Goal: Task Accomplishment & Management: Manage account settings

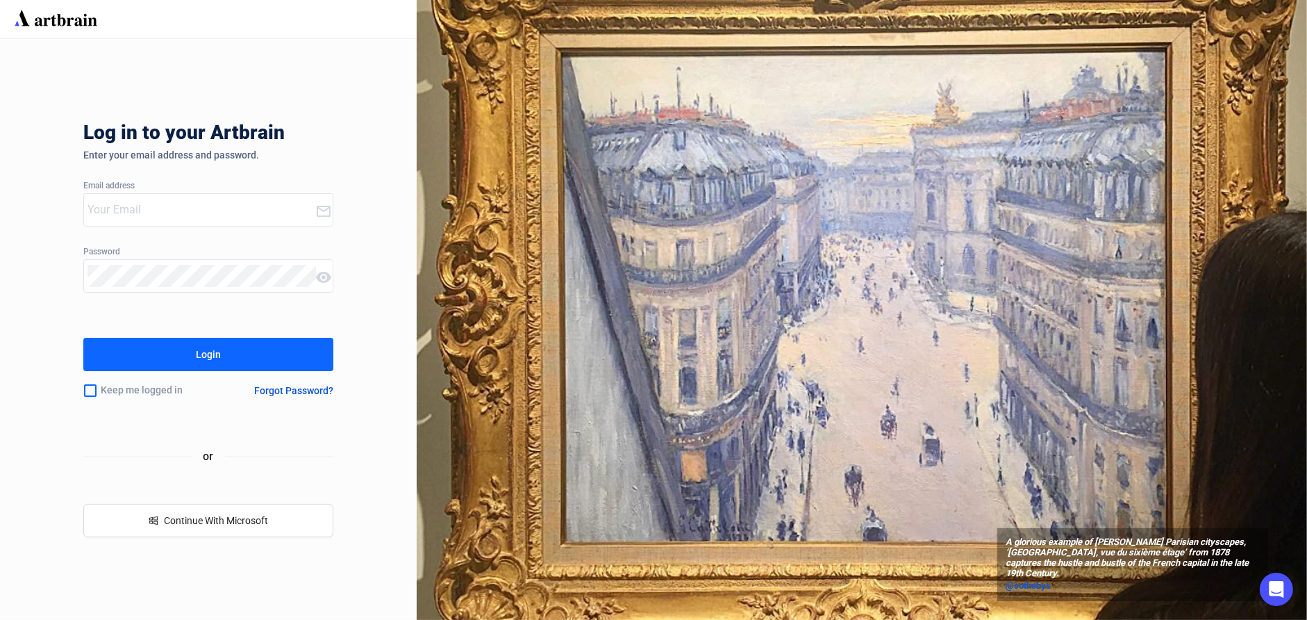
click at [206, 198] on div at bounding box center [199, 210] width 231 height 32
click at [204, 208] on input "email" at bounding box center [202, 210] width 228 height 22
type input "[EMAIL_ADDRESS][DOMAIN_NAME]"
click at [276, 382] on div "Keep me logged in Forgot Password?" at bounding box center [208, 390] width 250 height 29
click at [272, 354] on button "Login" at bounding box center [208, 354] width 250 height 33
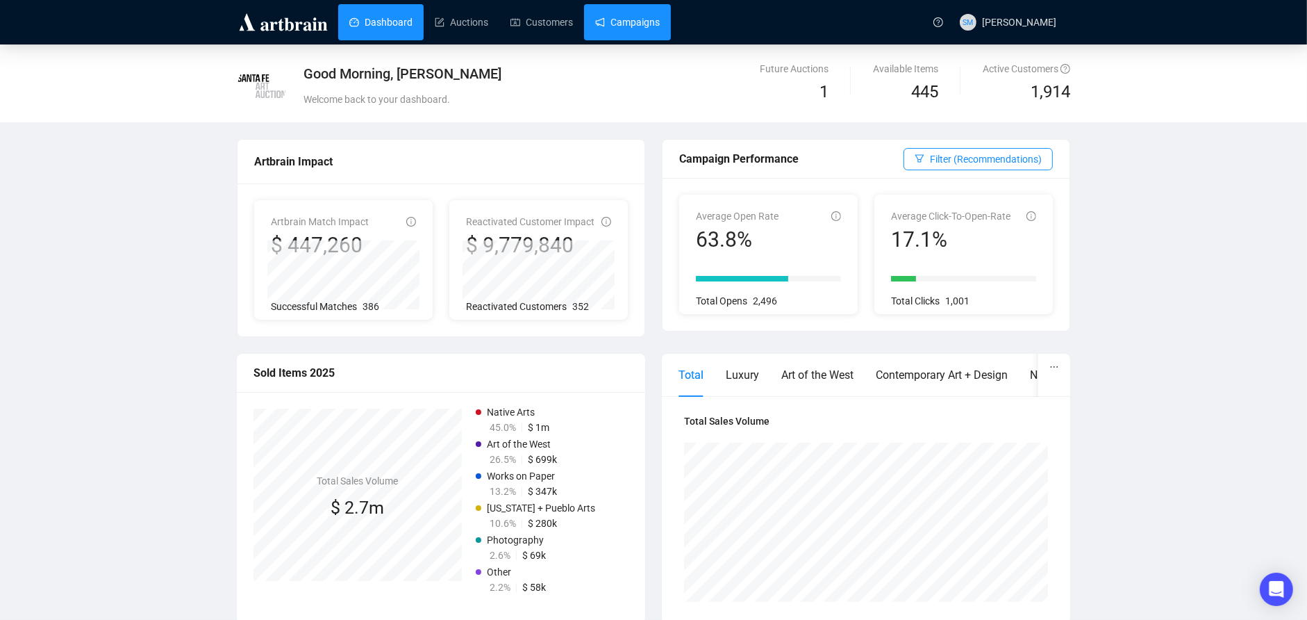
click at [650, 24] on link "Campaigns" at bounding box center [627, 22] width 65 height 36
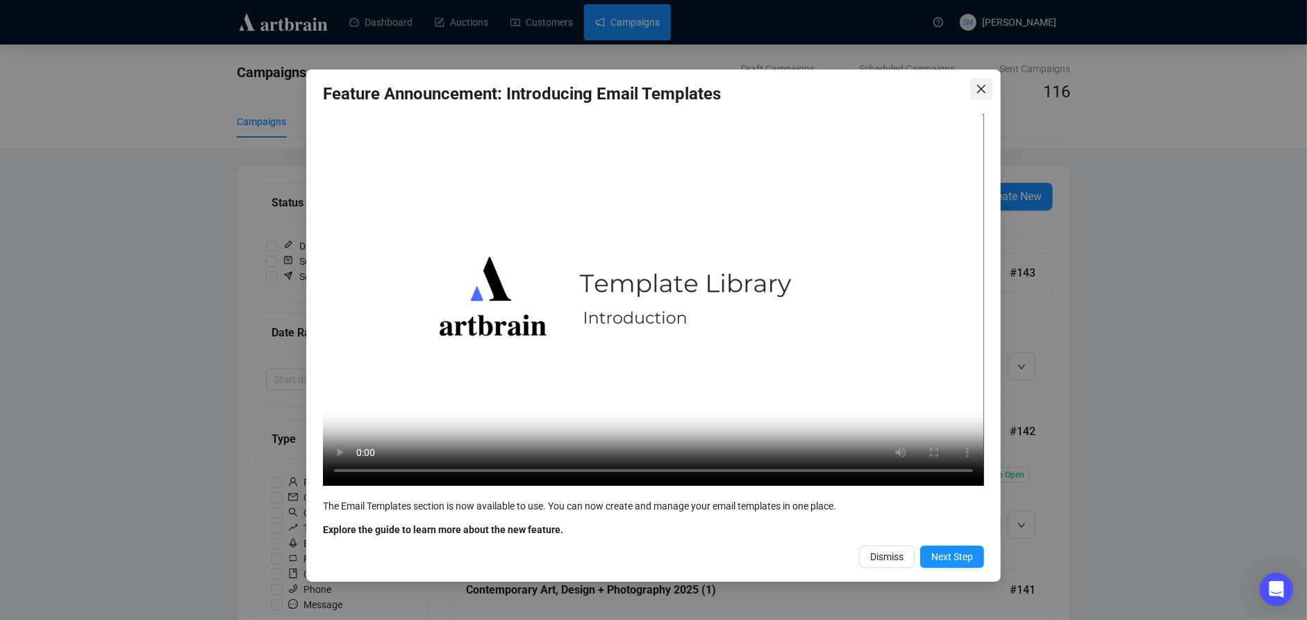
click at [977, 87] on icon "close" at bounding box center [981, 88] width 11 height 11
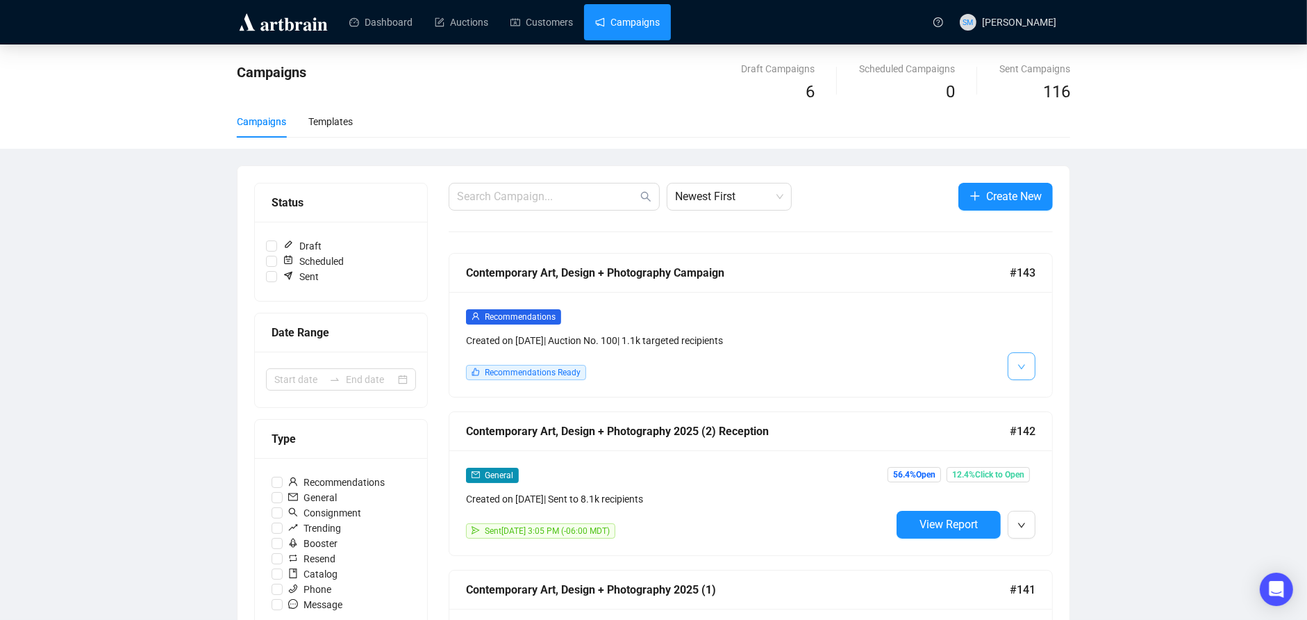
click at [1033, 359] on button "button" at bounding box center [1022, 366] width 28 height 28
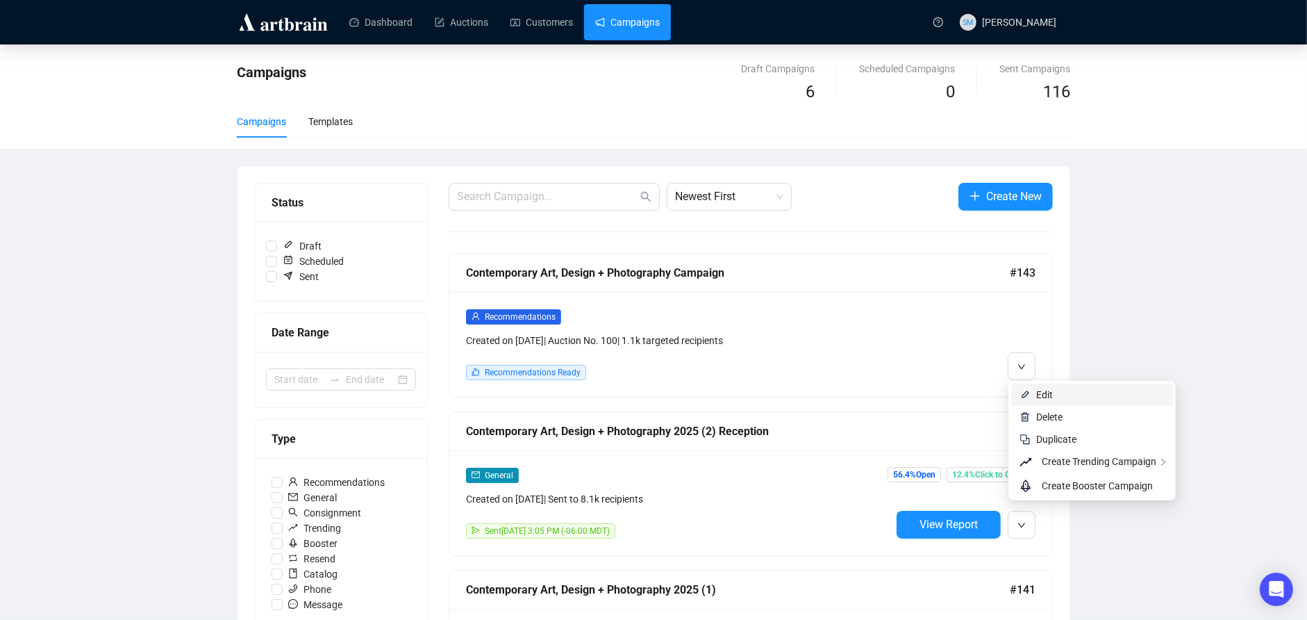
click at [1048, 395] on span "Edit" at bounding box center [1044, 394] width 17 height 11
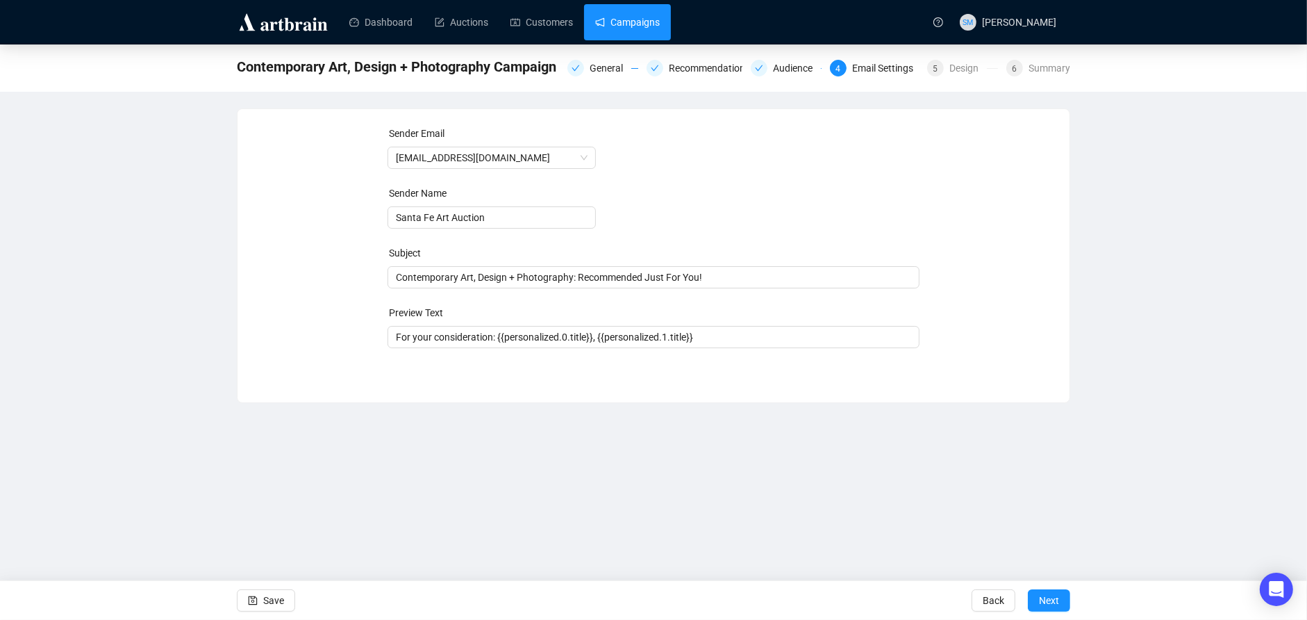
click at [604, 14] on link "Campaigns" at bounding box center [627, 22] width 65 height 36
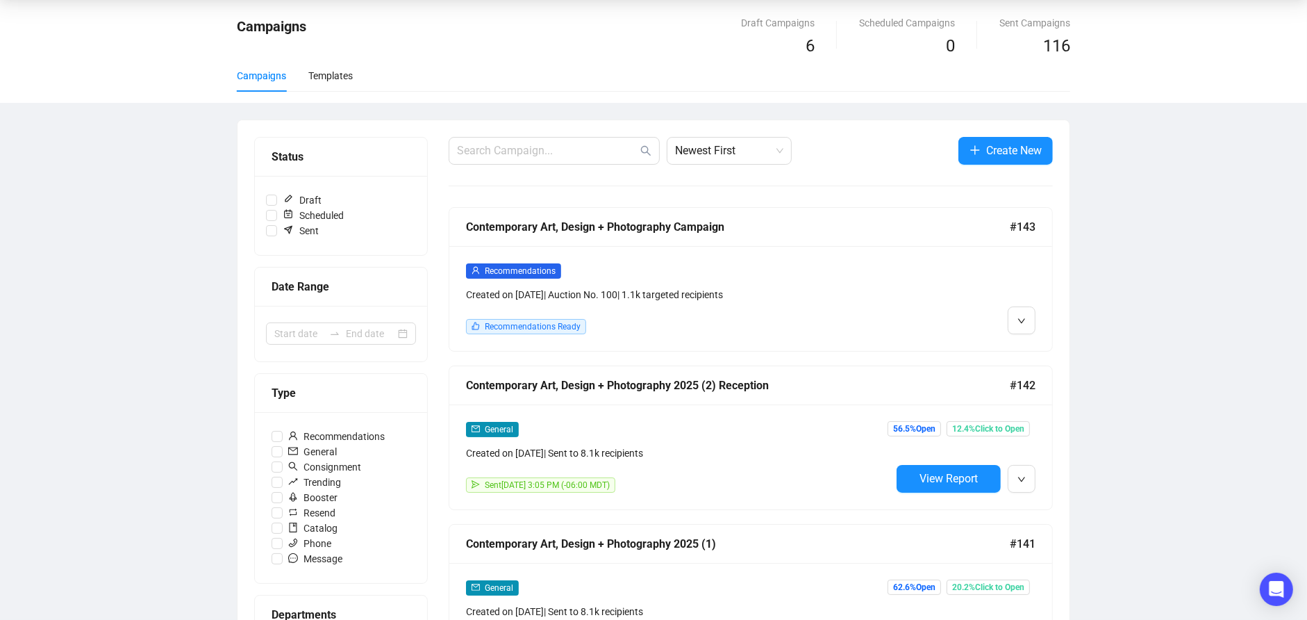
scroll to position [143, 0]
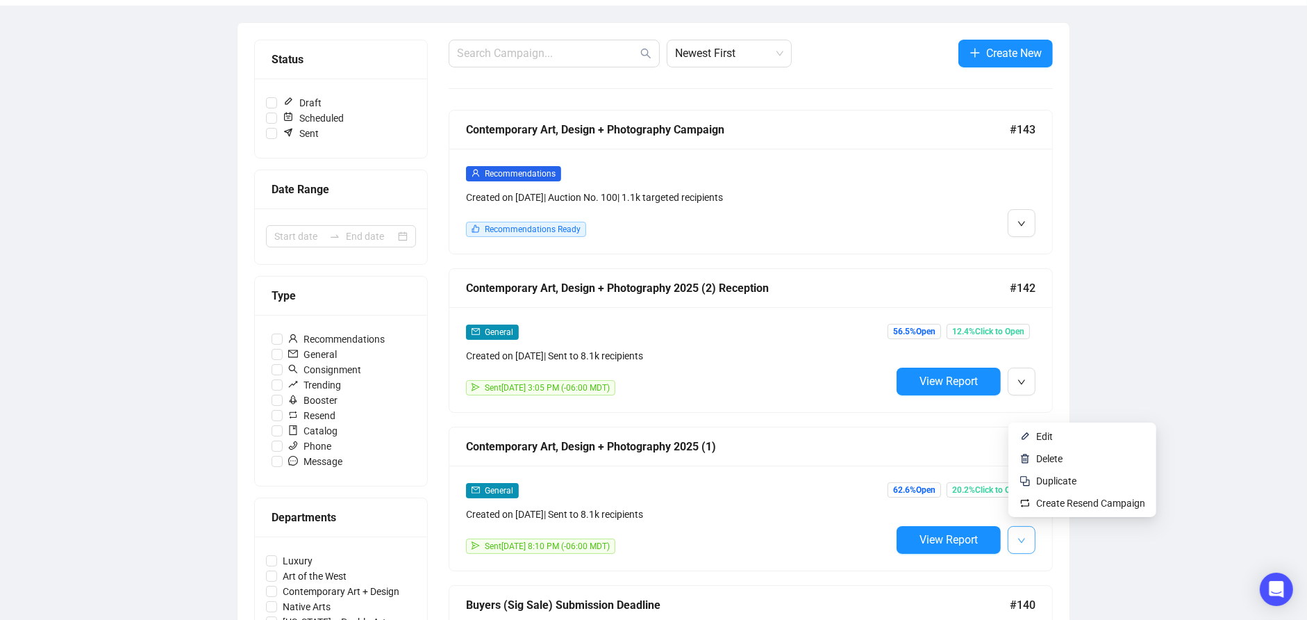
click at [1025, 538] on icon "down" at bounding box center [1021, 540] width 7 height 5
click at [1057, 478] on span "Duplicate" at bounding box center [1056, 480] width 40 height 11
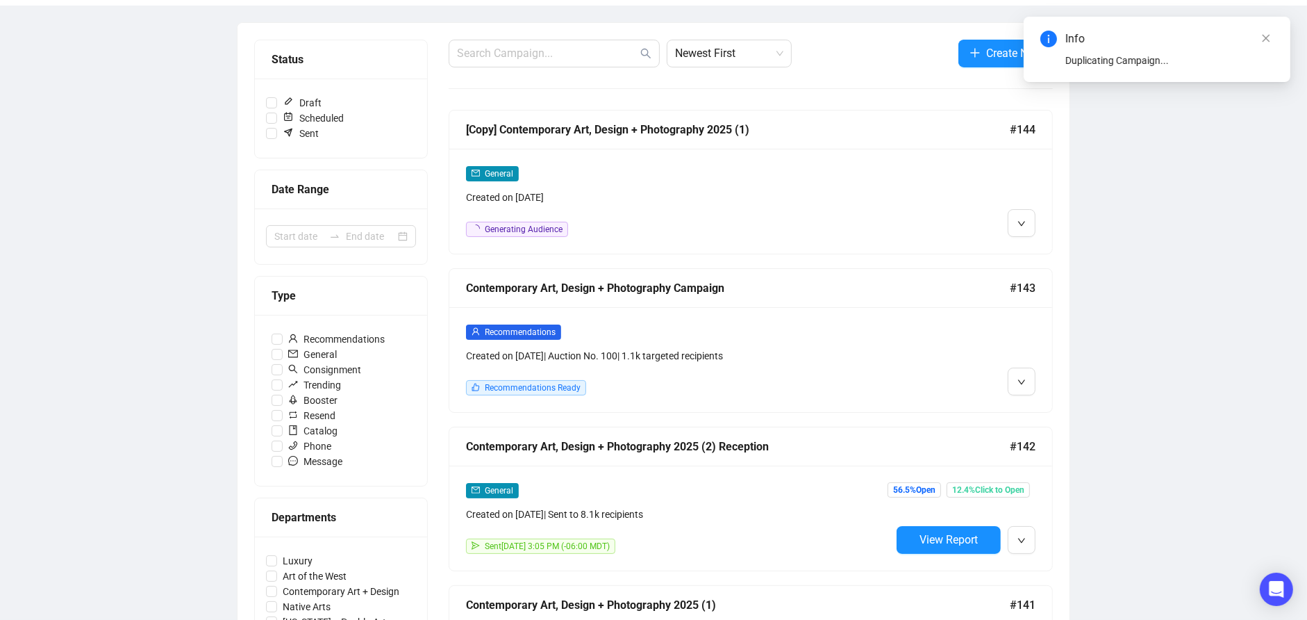
click at [515, 124] on div "[Copy] Contemporary Art, Design + Photography 2025 (1)" at bounding box center [738, 129] width 544 height 17
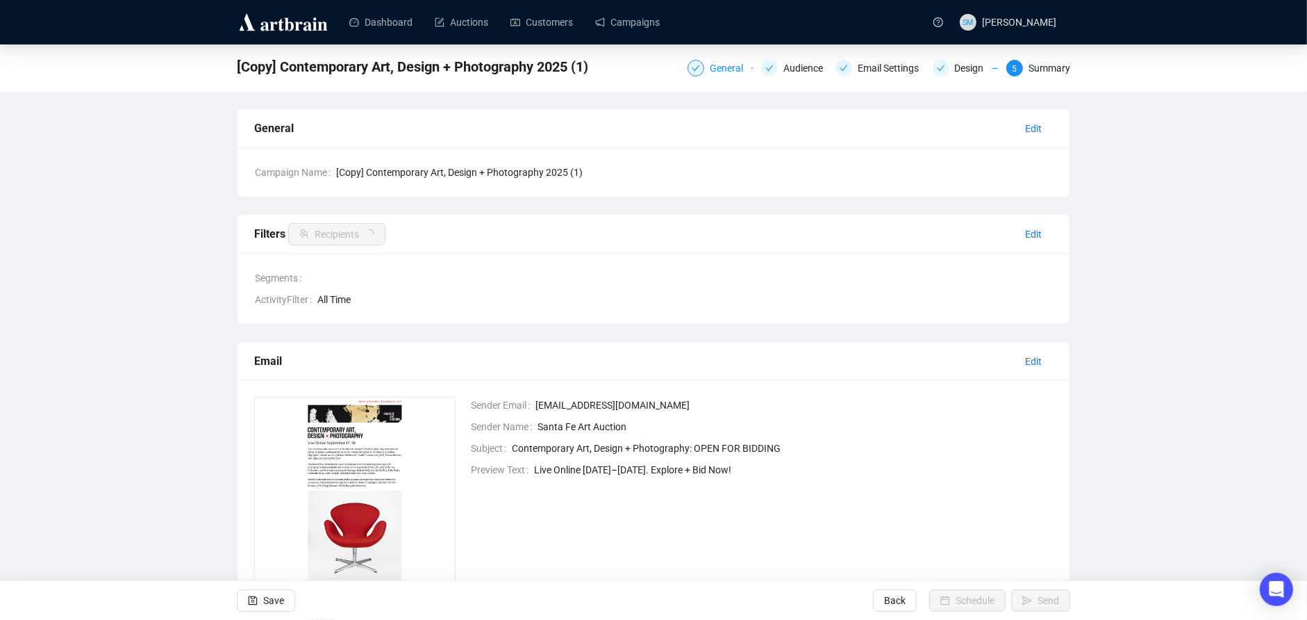
click at [699, 68] on div "General" at bounding box center [720, 68] width 65 height 17
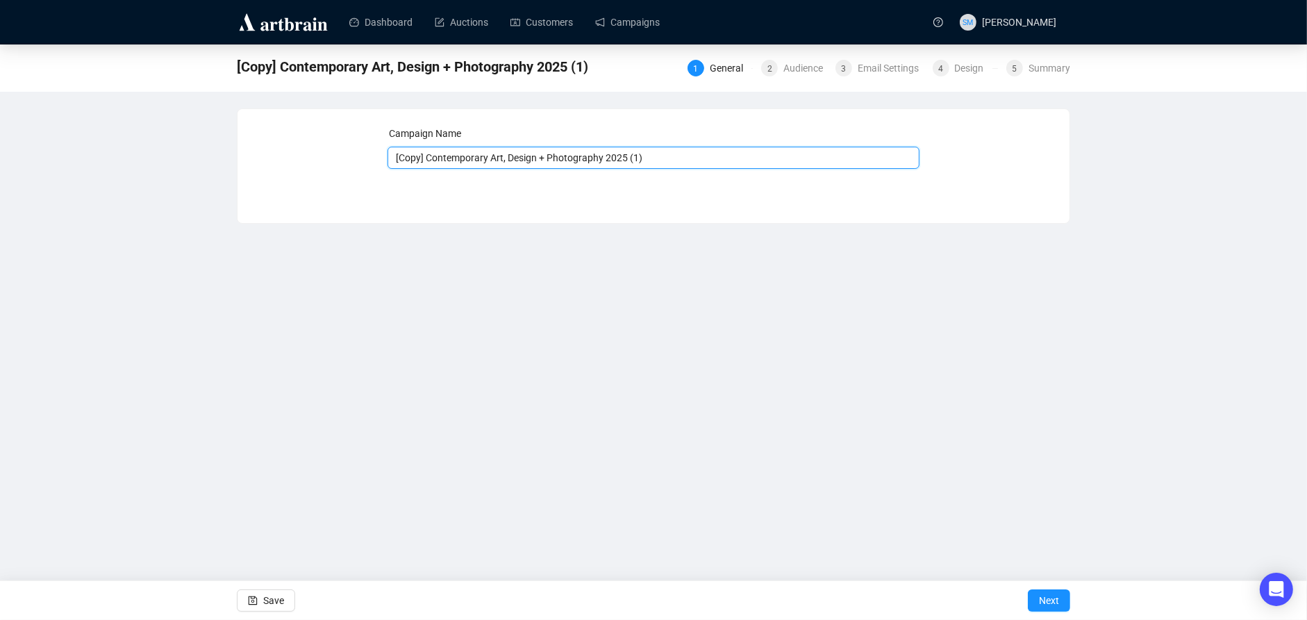
drag, startPoint x: 429, startPoint y: 158, endPoint x: 383, endPoint y: 156, distance: 45.2
click at [383, 156] on div "Campaign Name [Copy] Contemporary Art, Design + Photography 2025 (1) Save Next" at bounding box center [653, 156] width 799 height 60
click at [618, 156] on input "Contemporary Art, Design + Photography 2025 (1)" at bounding box center [654, 158] width 533 height 22
type input "Contemporary Art, Design + Photography 2025 (3)"
click at [281, 595] on span "Save" at bounding box center [273, 600] width 21 height 39
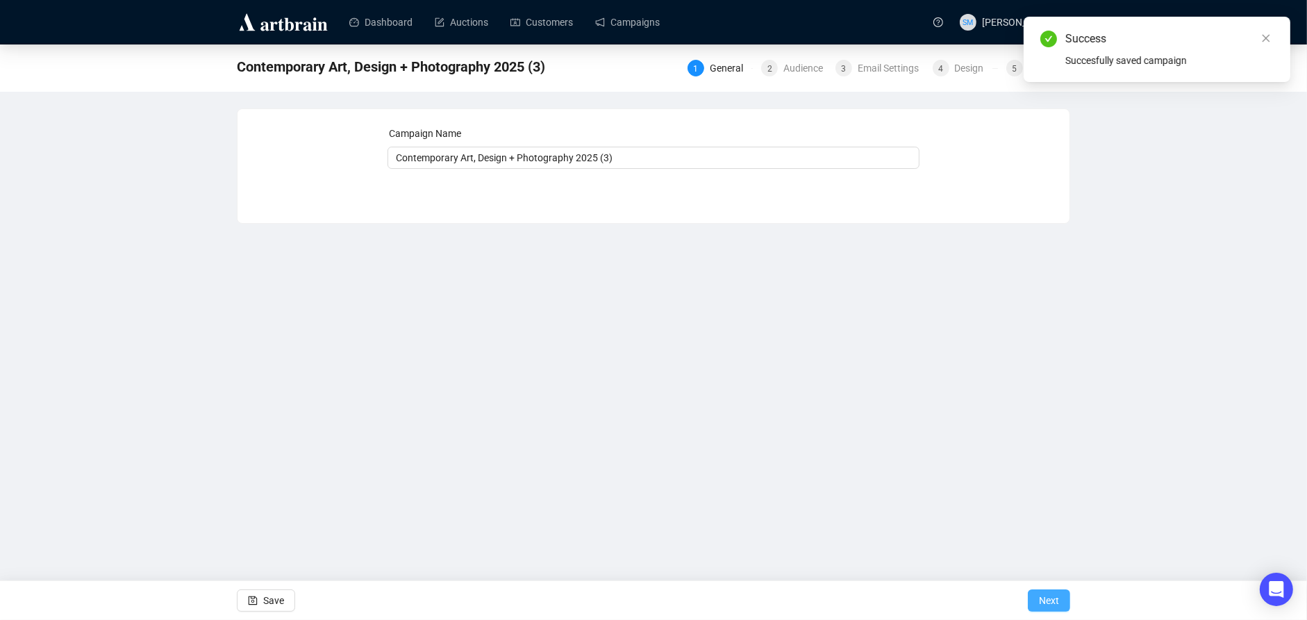
click at [1062, 600] on button "Next" at bounding box center [1049, 600] width 42 height 22
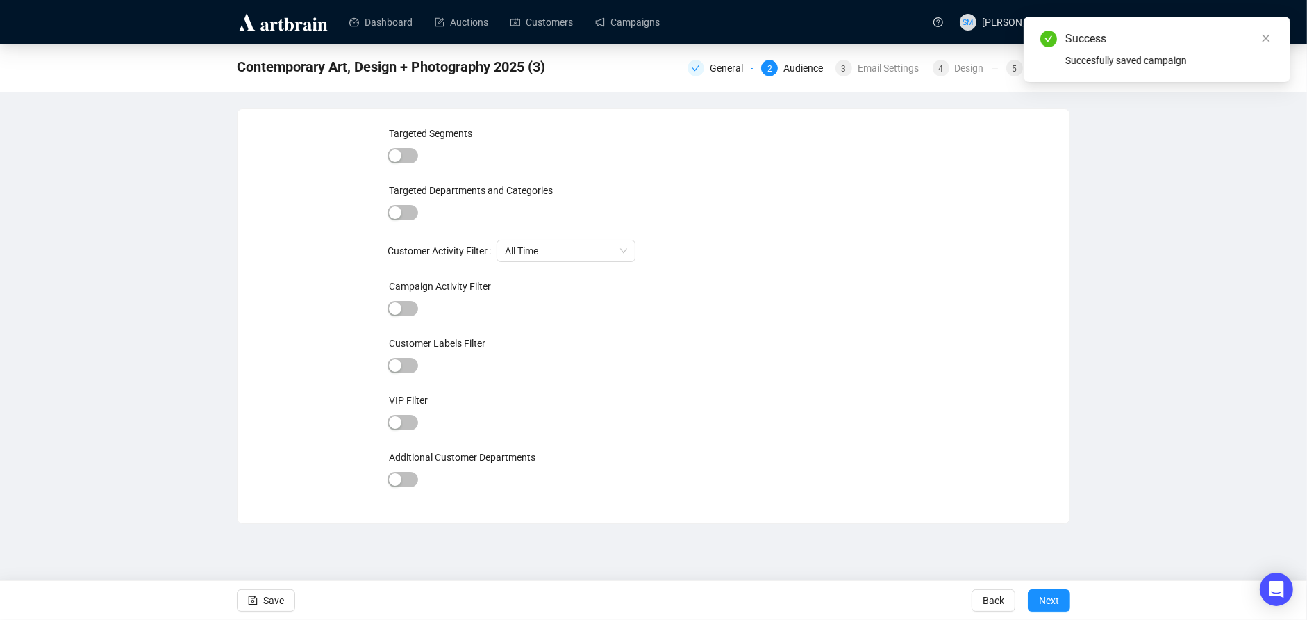
click at [1062, 600] on button "Next" at bounding box center [1049, 600] width 42 height 22
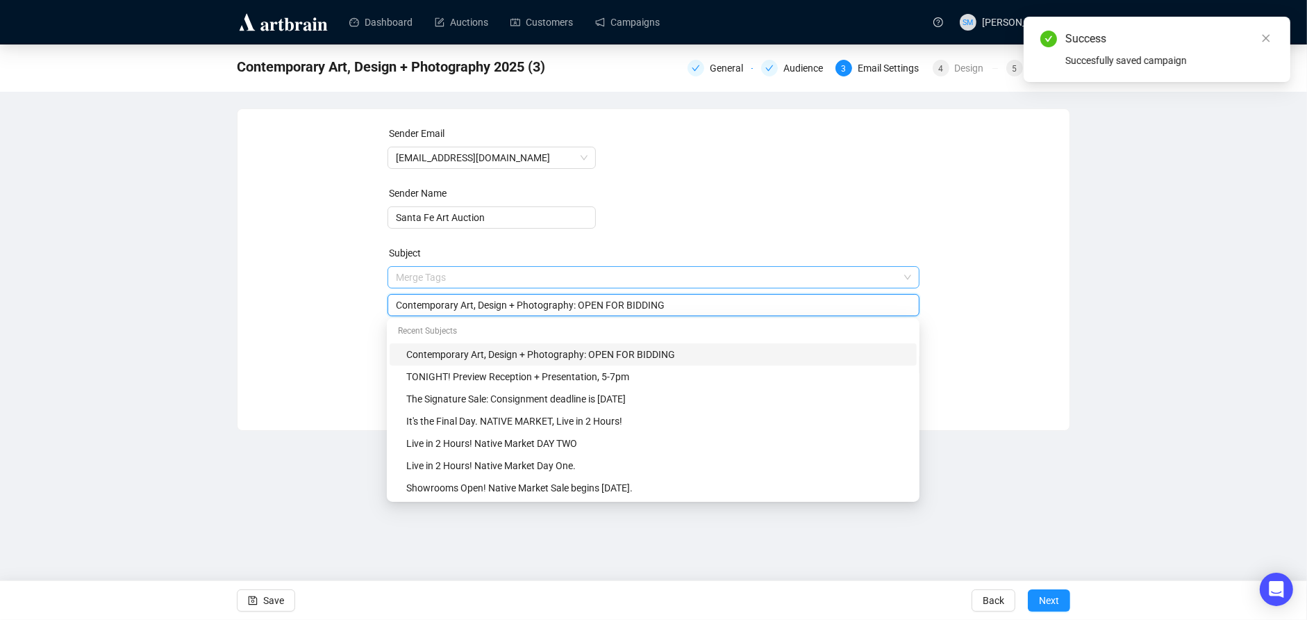
drag, startPoint x: 688, startPoint y: 279, endPoint x: 613, endPoint y: 272, distance: 76.0
click at [613, 272] on span "Merge Tags Contemporary Art, Design + Photography: OPEN FOR BIDDING" at bounding box center [654, 291] width 533 height 39
click at [606, 295] on div "Contemporary Art, Design + Photography: OPEN FOR BIDDING" at bounding box center [654, 305] width 533 height 22
drag, startPoint x: 583, startPoint y: 299, endPoint x: 702, endPoint y: 302, distance: 118.8
click at [702, 302] on input "Contemporary Art, Design + Photography: OPEN FOR BIDDING" at bounding box center [654, 304] width 516 height 15
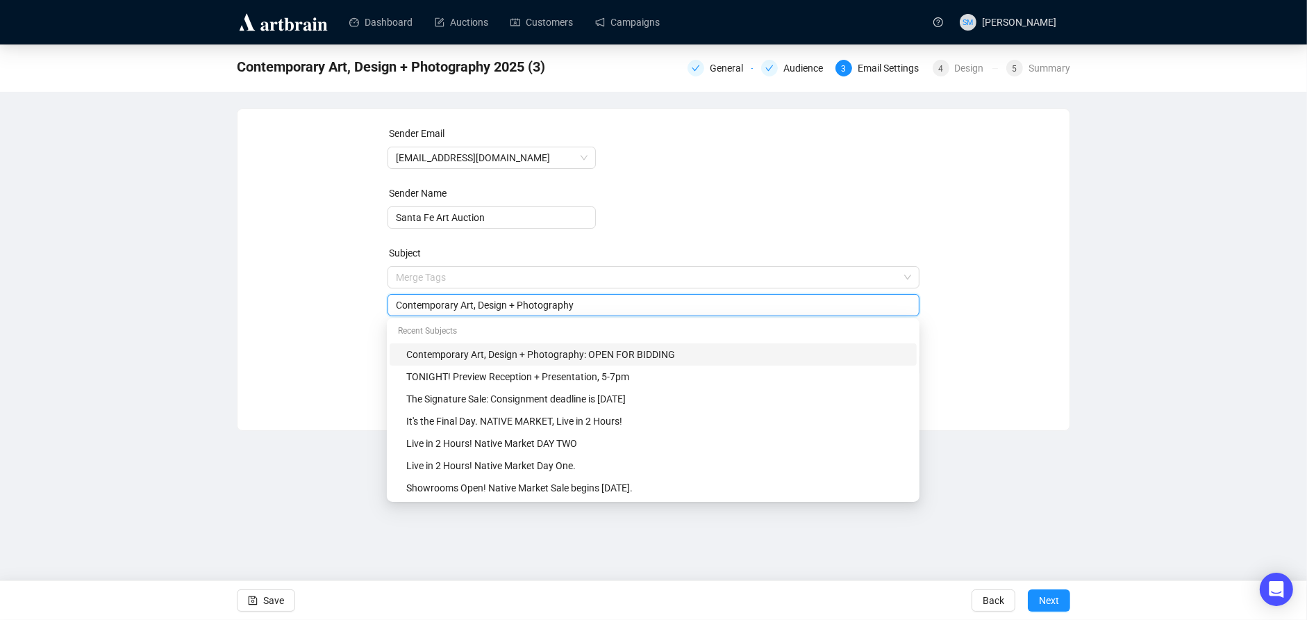
type input "Contemporary Art, Design + Photography"
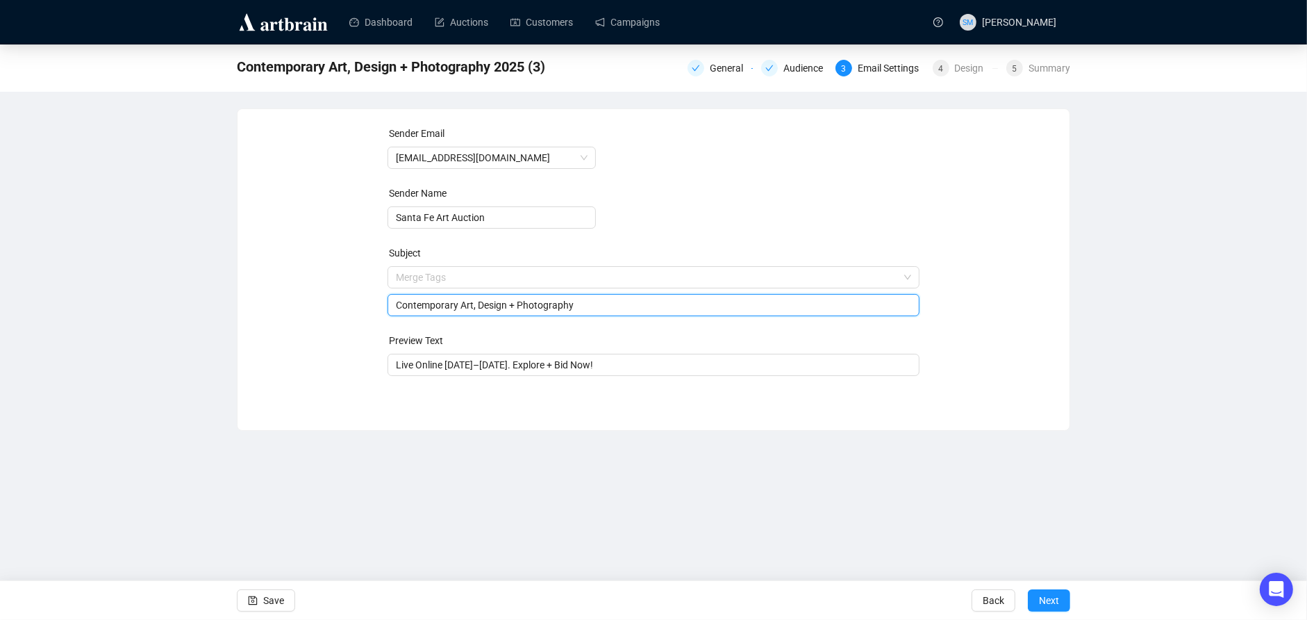
click at [1032, 312] on div "Sender Email [EMAIL_ADDRESS][DOMAIN_NAME] Sender Name Santa Fe Art Auction Subj…" at bounding box center [653, 259] width 799 height 267
drag, startPoint x: 279, startPoint y: 602, endPoint x: 576, endPoint y: 589, distance: 296.9
click at [285, 600] on button "Save" at bounding box center [266, 600] width 58 height 22
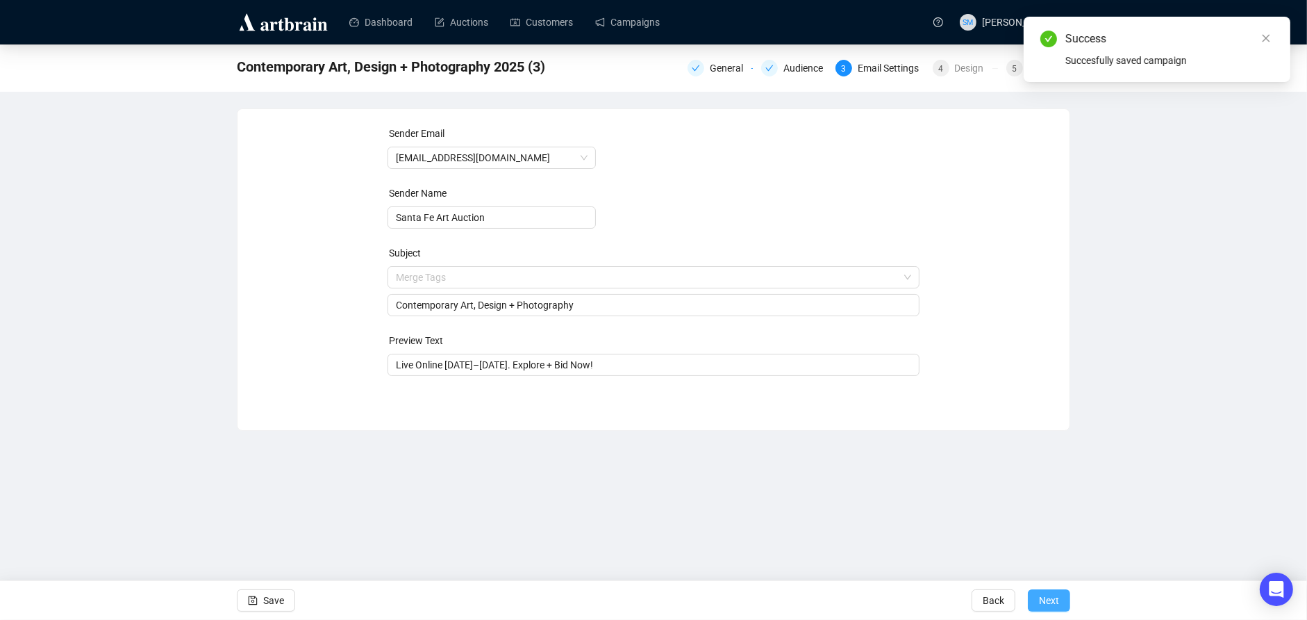
click at [1056, 593] on span "Next" at bounding box center [1049, 600] width 20 height 39
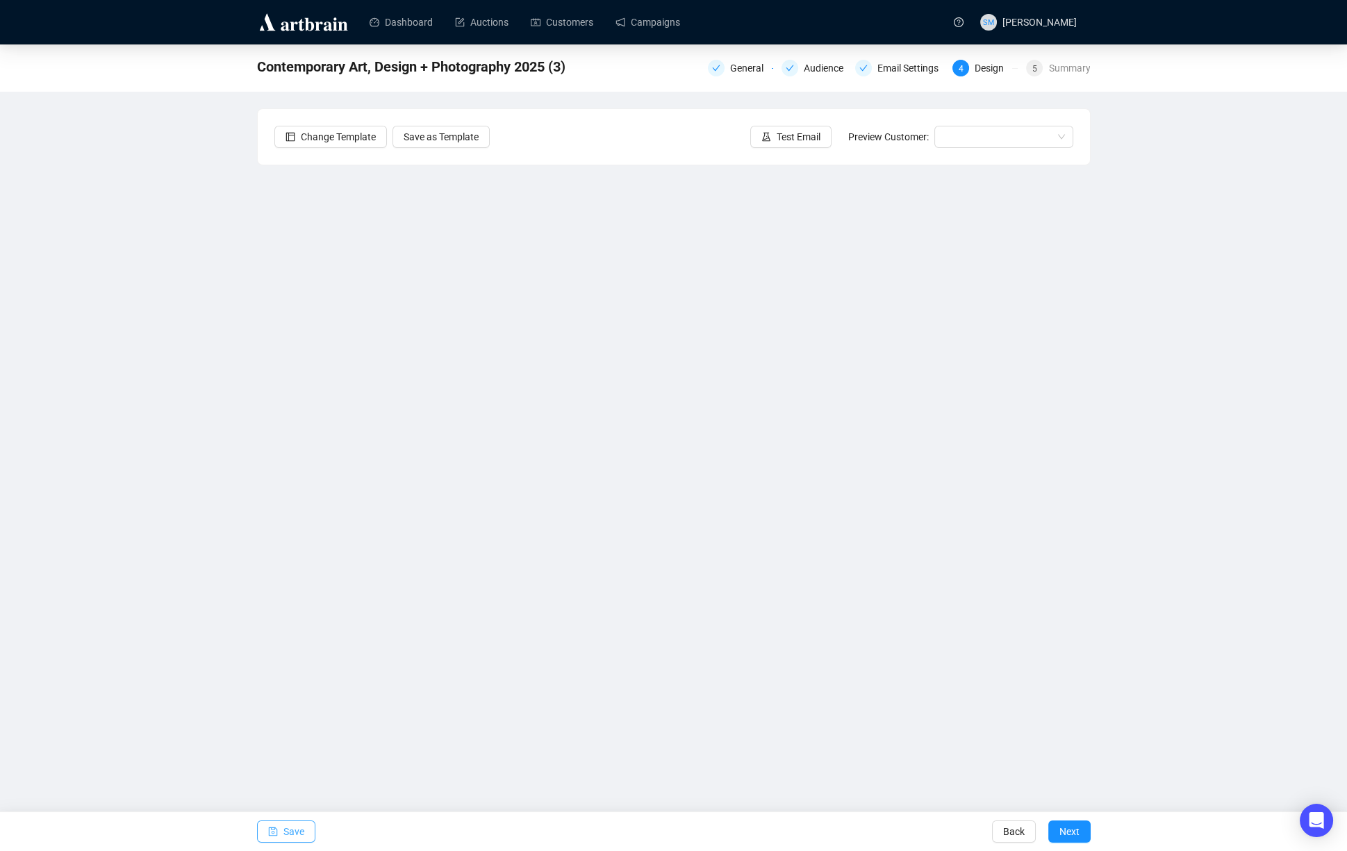
click at [292, 619] on span "Save" at bounding box center [293, 831] width 21 height 39
click at [284, 619] on span "Save" at bounding box center [293, 831] width 21 height 39
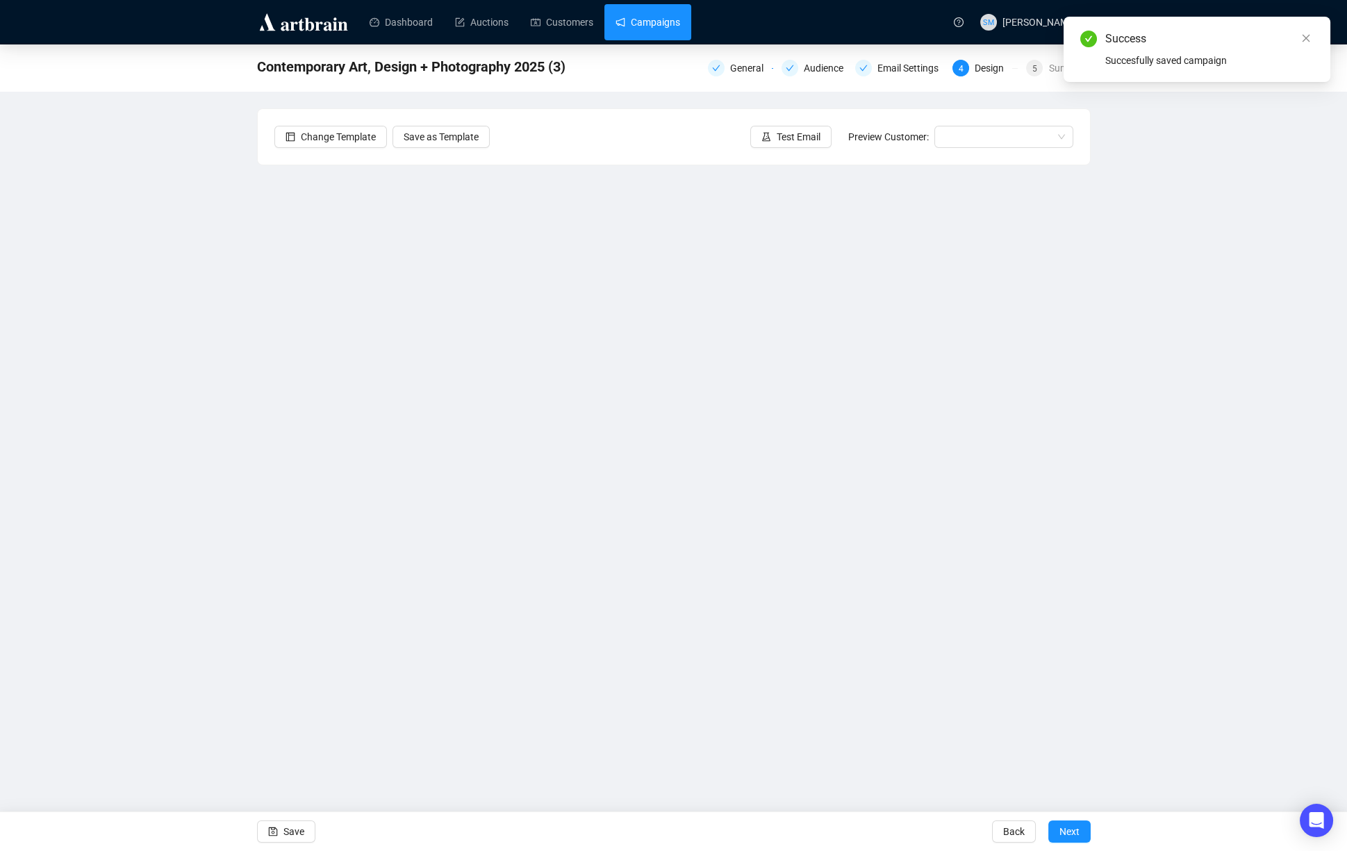
click at [655, 19] on link "Campaigns" at bounding box center [647, 22] width 65 height 36
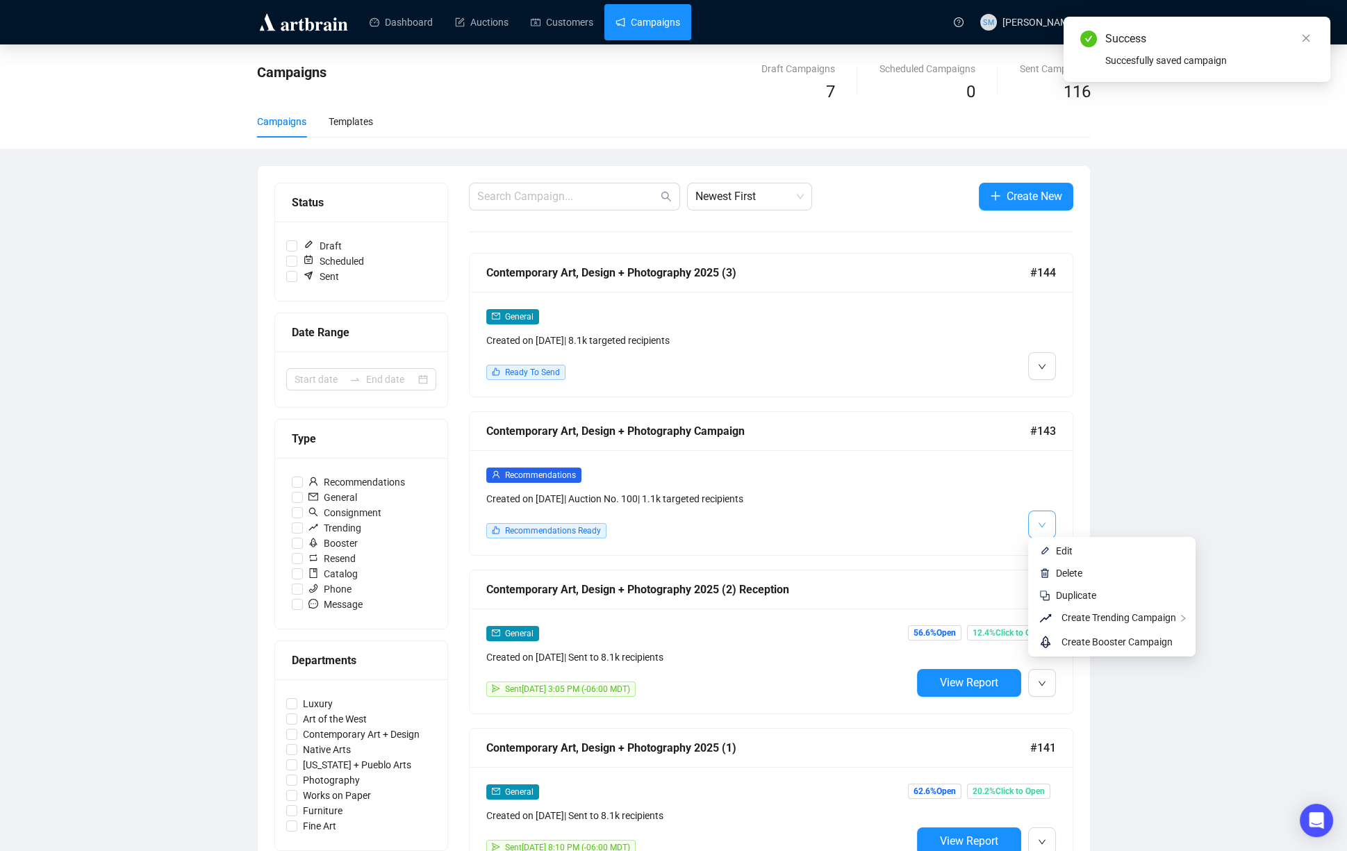
click at [1045, 521] on icon "down" at bounding box center [1042, 525] width 8 height 8
click at [1067, 551] on span "Edit" at bounding box center [1064, 550] width 17 height 11
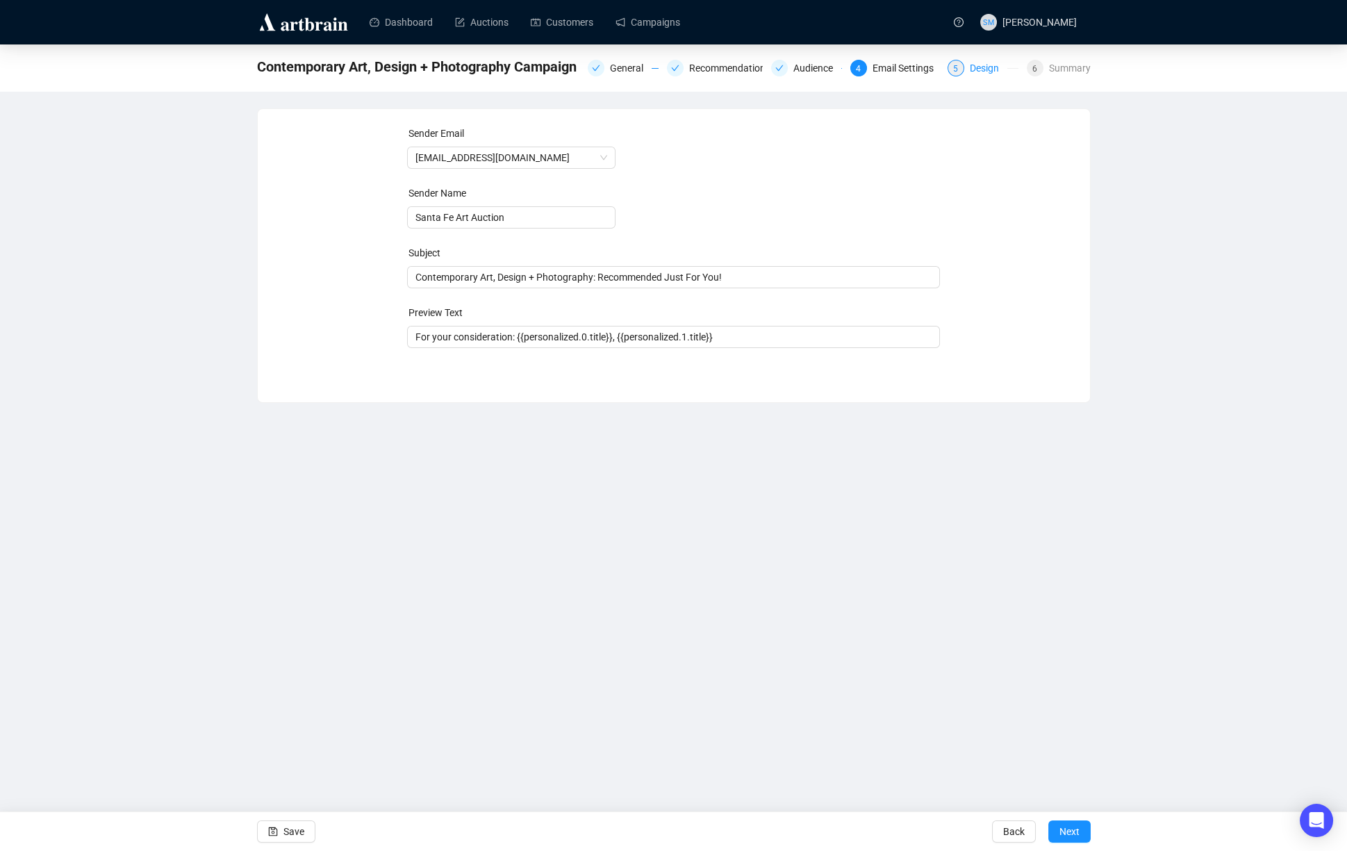
click at [982, 64] on div "Design" at bounding box center [989, 68] width 38 height 17
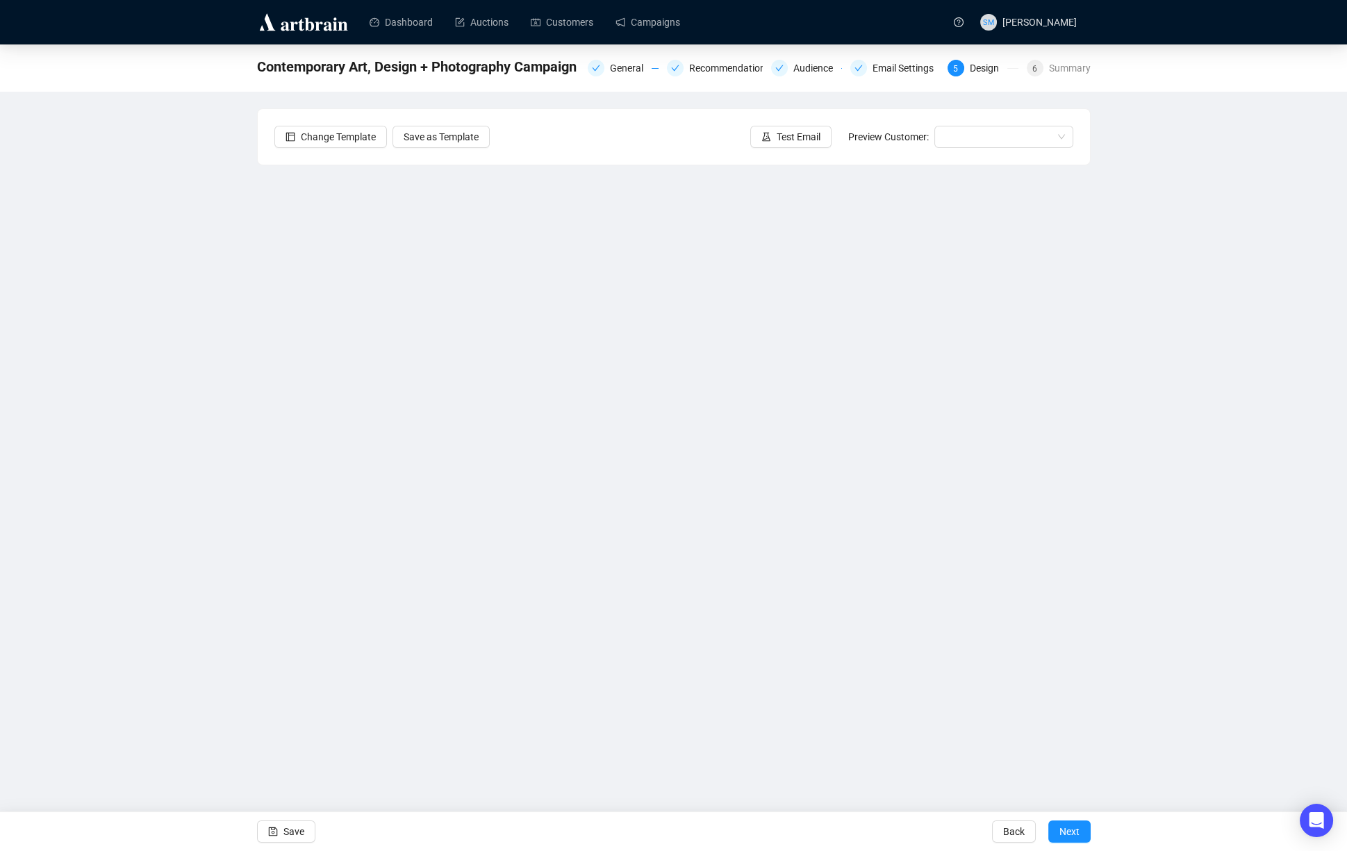
click at [1145, 471] on div "Contemporary Art, Design + Photography Campaign General Recommendations Audienc…" at bounding box center [673, 368] width 1347 height 649
click at [302, 619] on span "Save" at bounding box center [293, 831] width 21 height 39
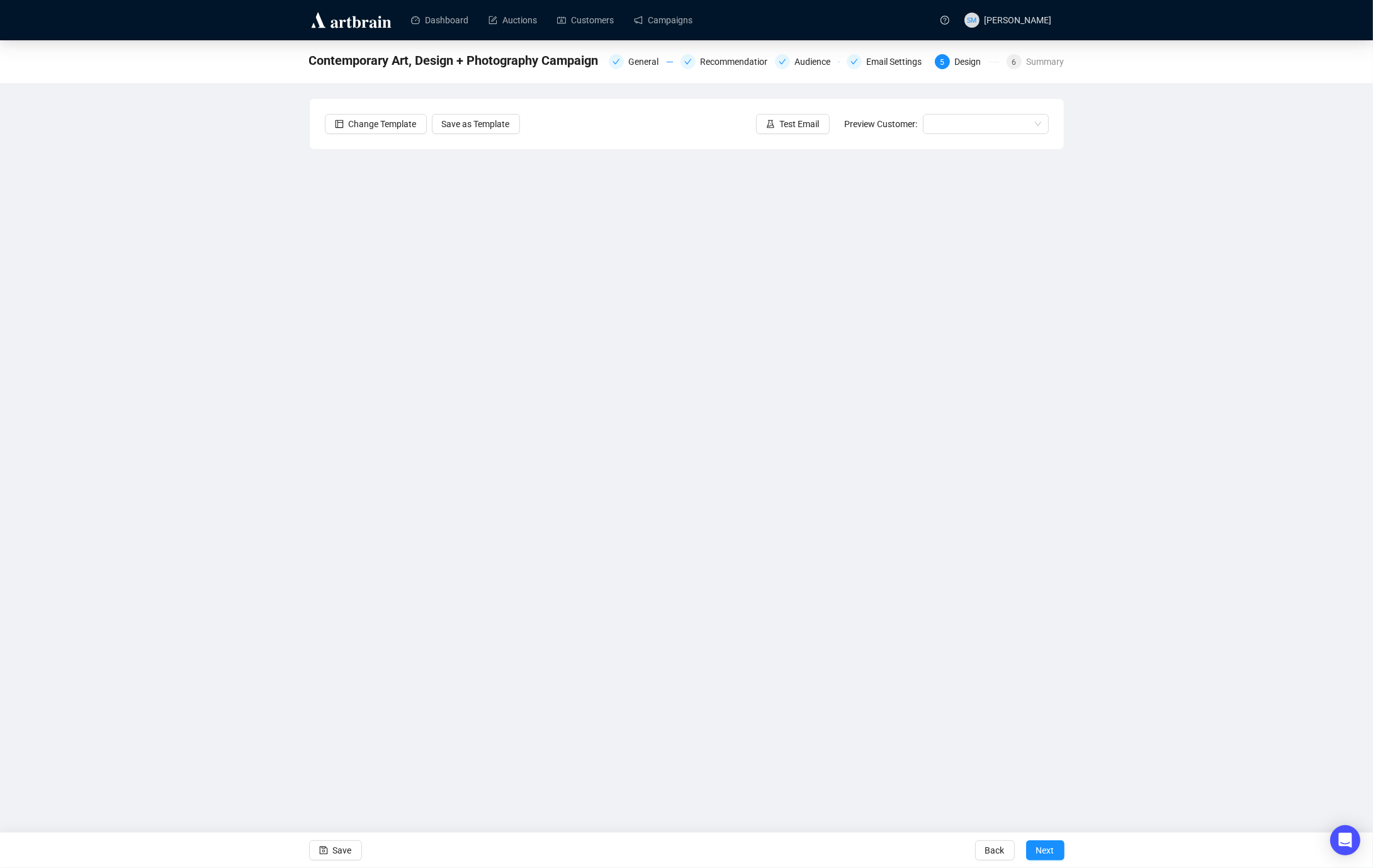
click at [269, 269] on div "Contemporary Art, Design + Photography Campaign General Recommendations Audienc…" at bounding box center [686, 363] width 1373 height 648
click at [237, 304] on div "Contemporary Art, Design + Photography Campaign General Recommendations Audienc…" at bounding box center [686, 363] width 1373 height 648
click at [1166, 333] on div "Contemporary Art, Design + Photography Campaign General Recommendations Audienc…" at bounding box center [686, 363] width 1373 height 648
click at [154, 109] on div "Contemporary Art, Design + Photography Campaign General Recommendations Audienc…" at bounding box center [686, 363] width 1373 height 648
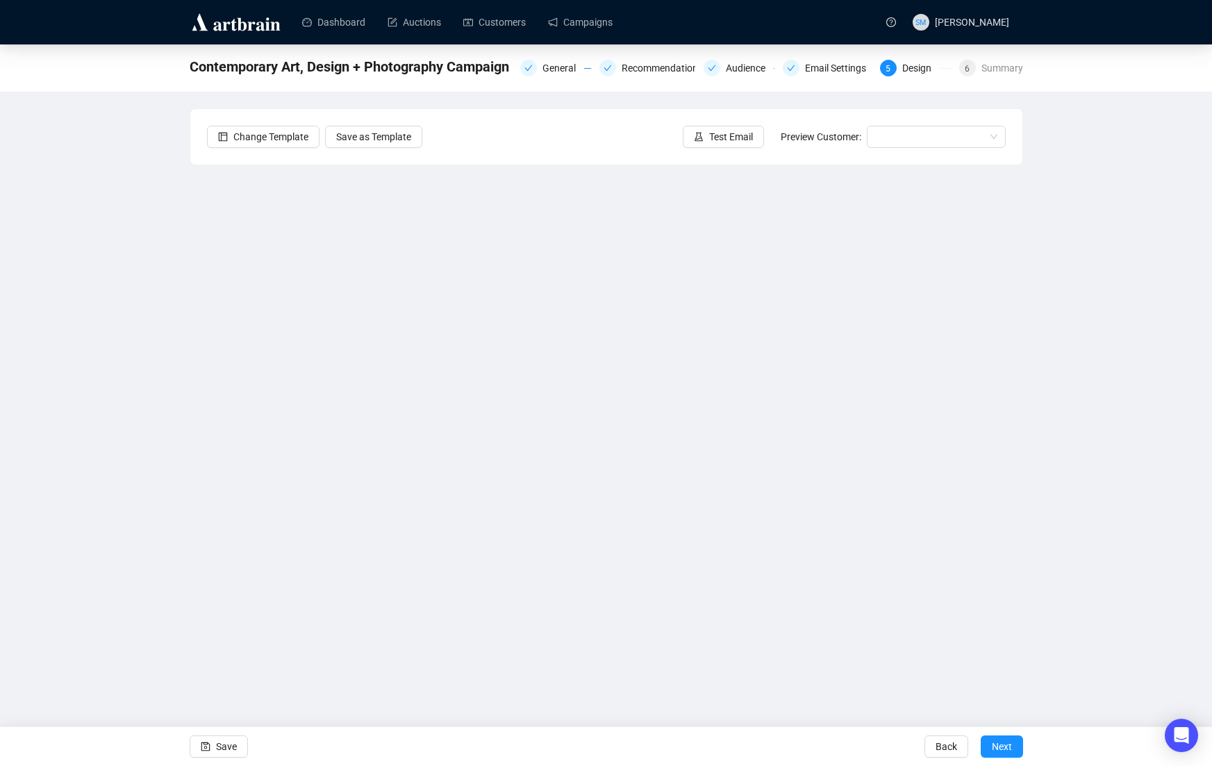
click at [106, 357] on div "Contemporary Art, Design + Photography Campaign General Recommendations Audienc…" at bounding box center [606, 342] width 1212 height 596
click at [224, 619] on span "Save" at bounding box center [226, 746] width 21 height 39
click at [208, 619] on icon "save" at bounding box center [206, 747] width 10 height 10
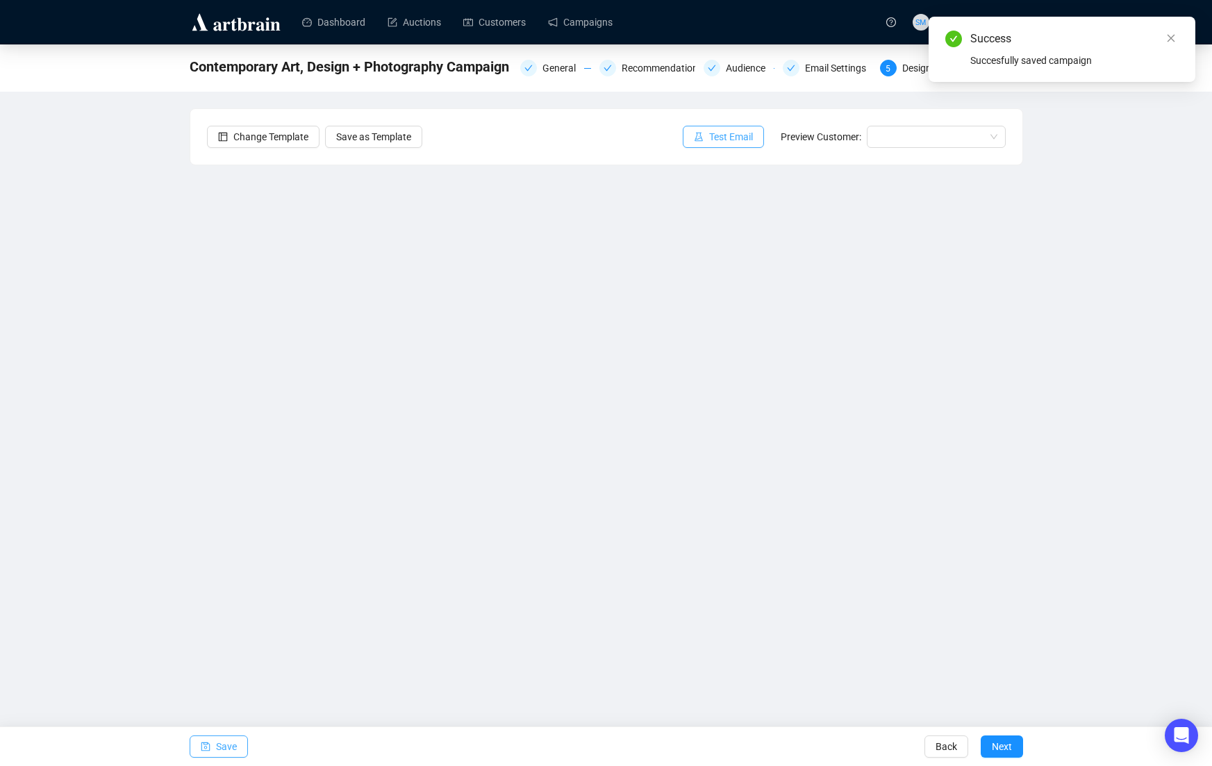
click at [741, 131] on span "Test Email" at bounding box center [731, 136] width 44 height 15
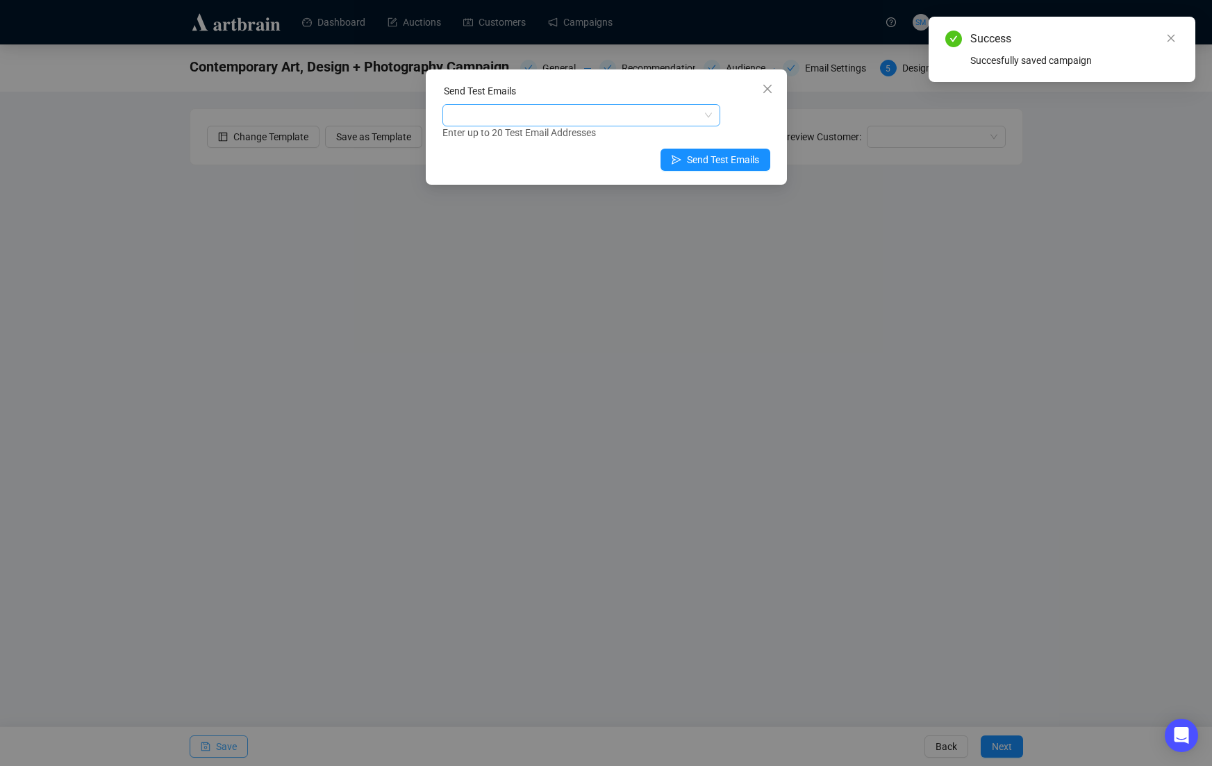
click at [604, 110] on div at bounding box center [574, 115] width 258 height 19
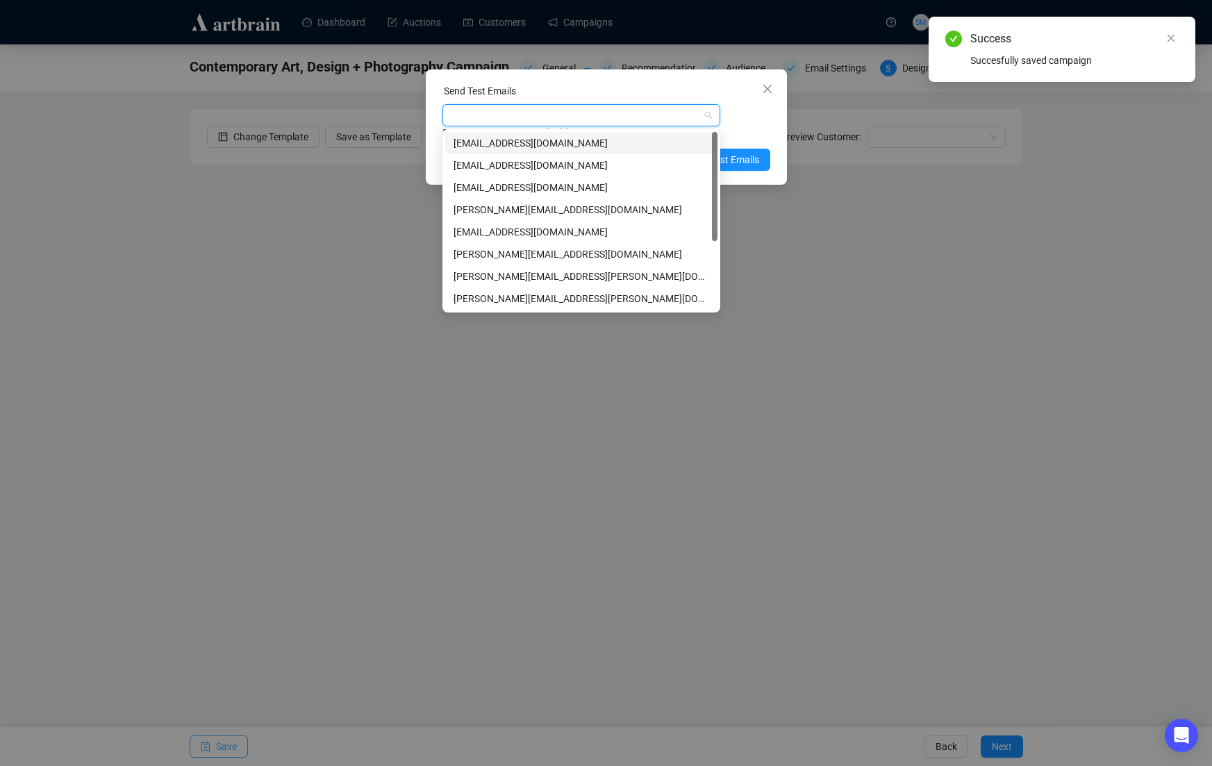
click at [535, 144] on div "[EMAIL_ADDRESS][DOMAIN_NAME]" at bounding box center [582, 142] width 256 height 15
click at [590, 190] on div "[EMAIL_ADDRESS][DOMAIN_NAME]" at bounding box center [582, 187] width 256 height 15
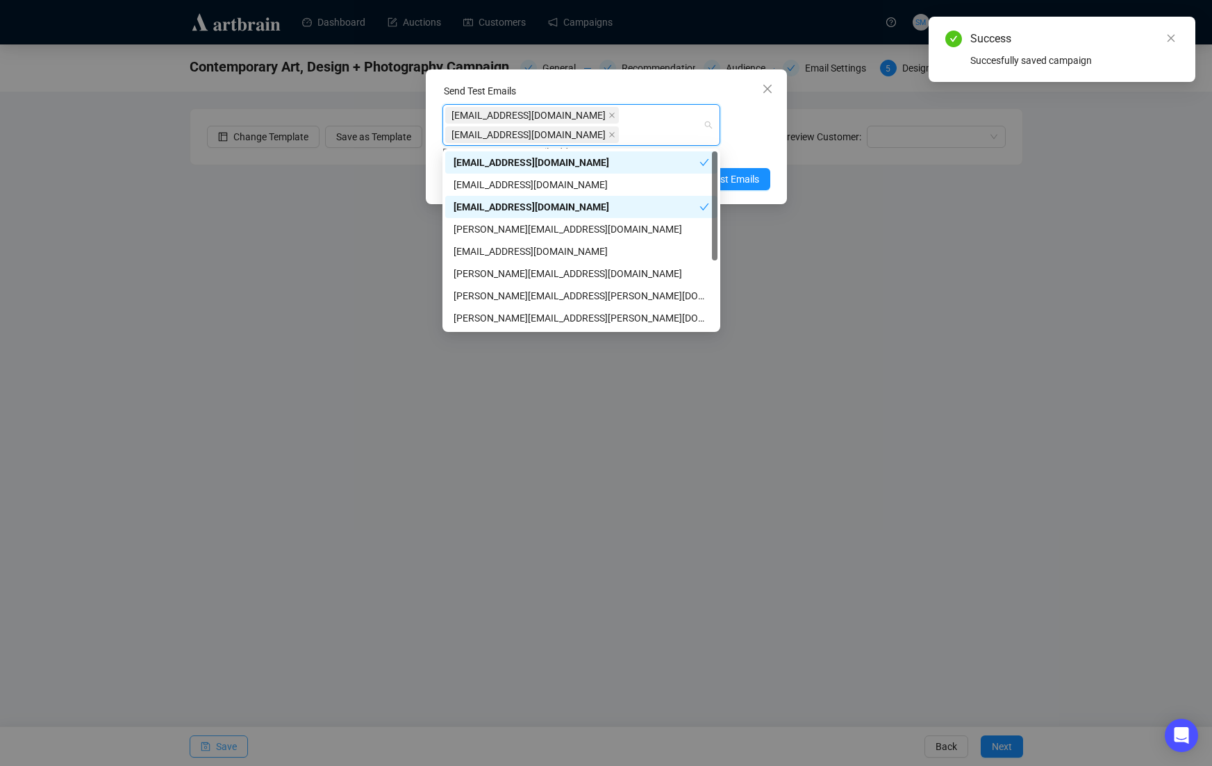
click at [763, 124] on div "[EMAIL_ADDRESS][DOMAIN_NAME] [EMAIL_ADDRESS][DOMAIN_NAME] Enter up to 20 Test E…" at bounding box center [607, 132] width 328 height 56
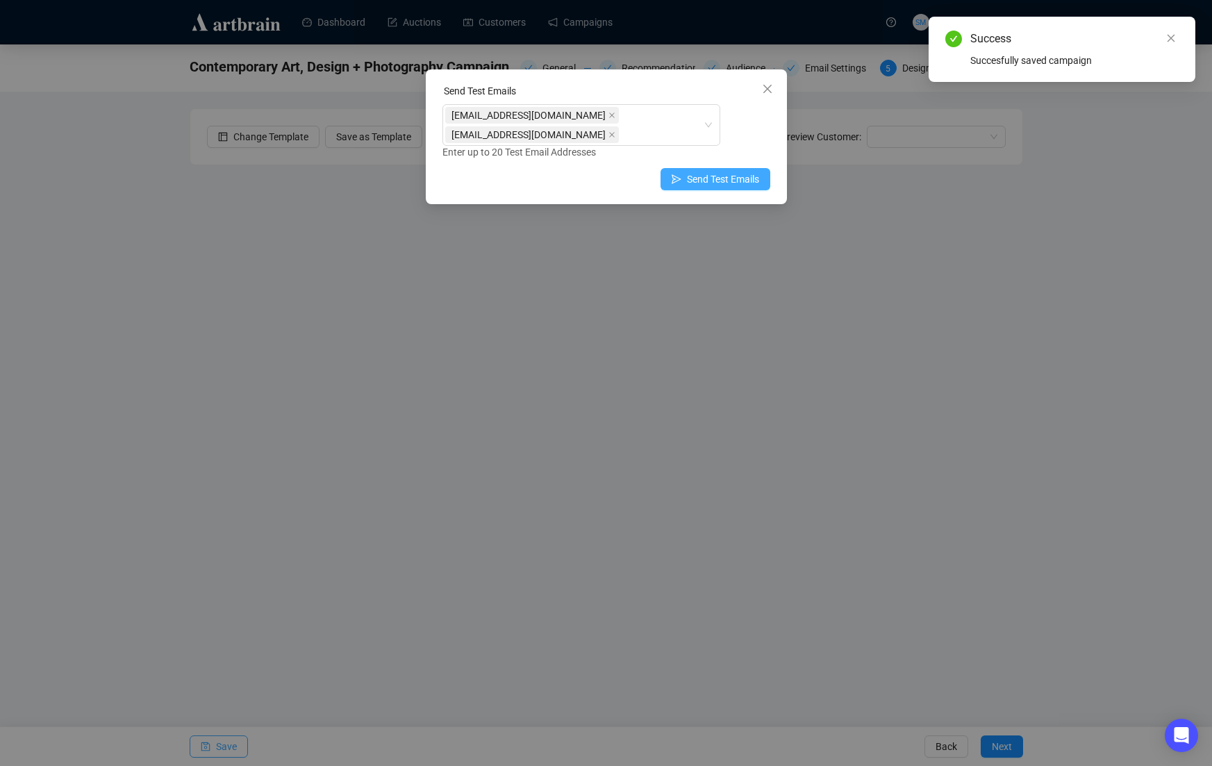
click at [747, 181] on span "Send Test Emails" at bounding box center [723, 179] width 72 height 15
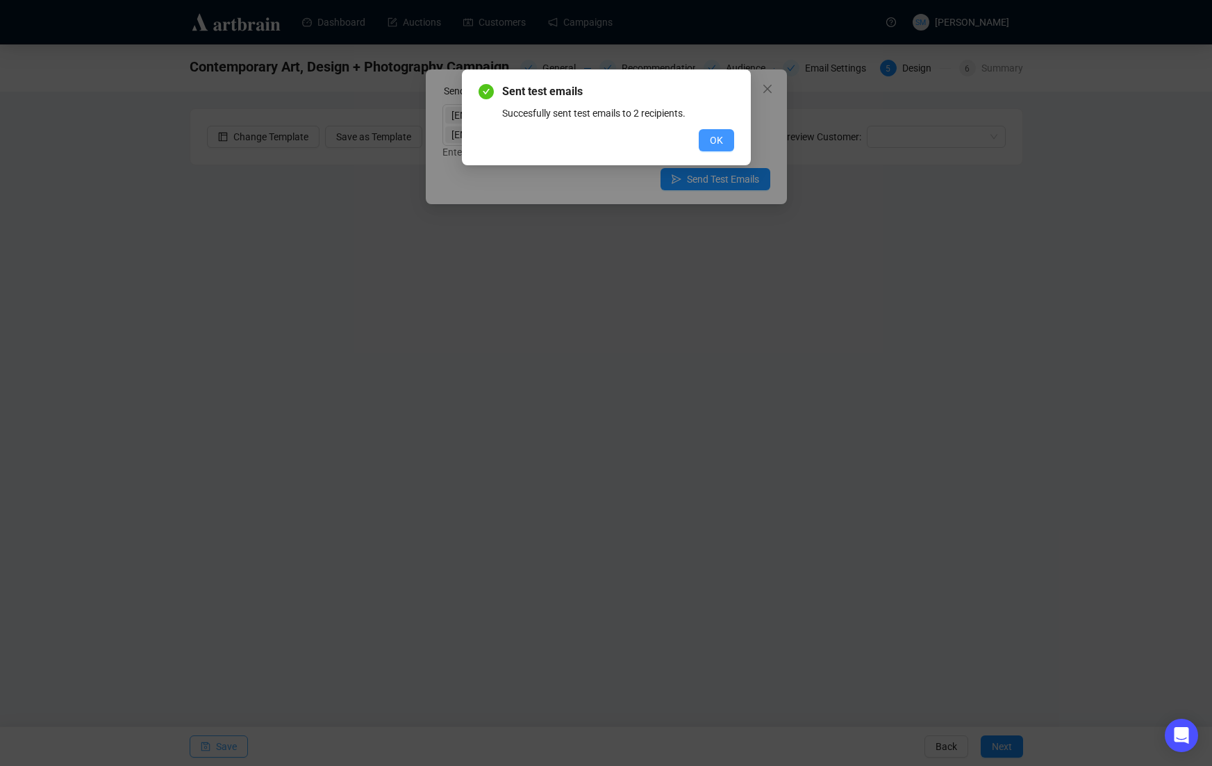
click at [718, 140] on span "OK" at bounding box center [716, 140] width 13 height 15
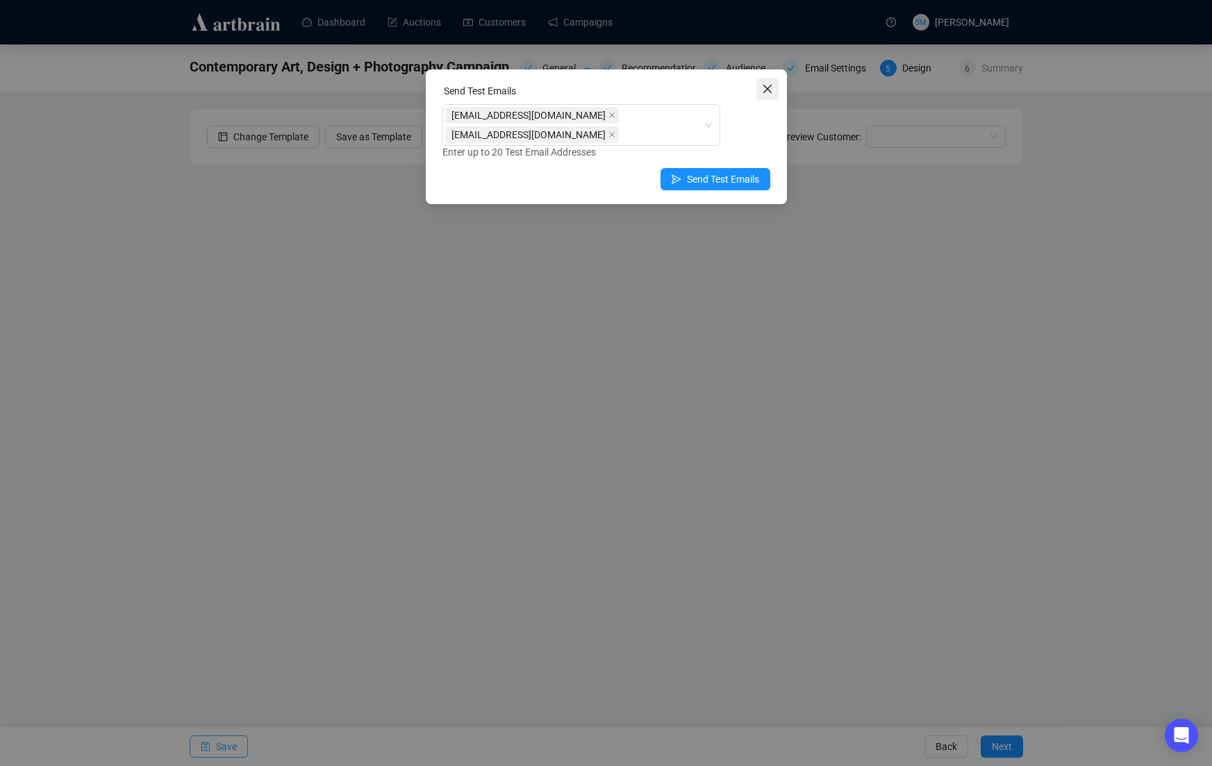
click at [766, 88] on icon "close" at bounding box center [767, 89] width 8 height 8
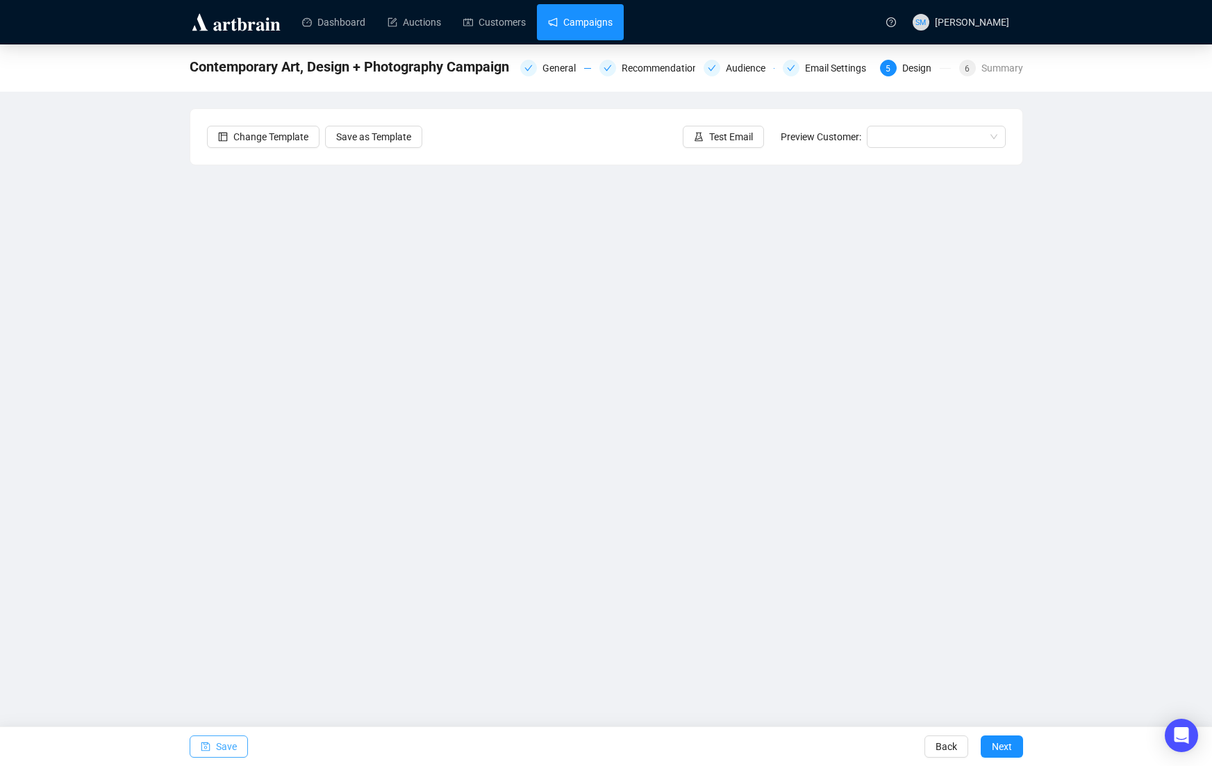
click at [593, 23] on link "Campaigns" at bounding box center [580, 22] width 65 height 36
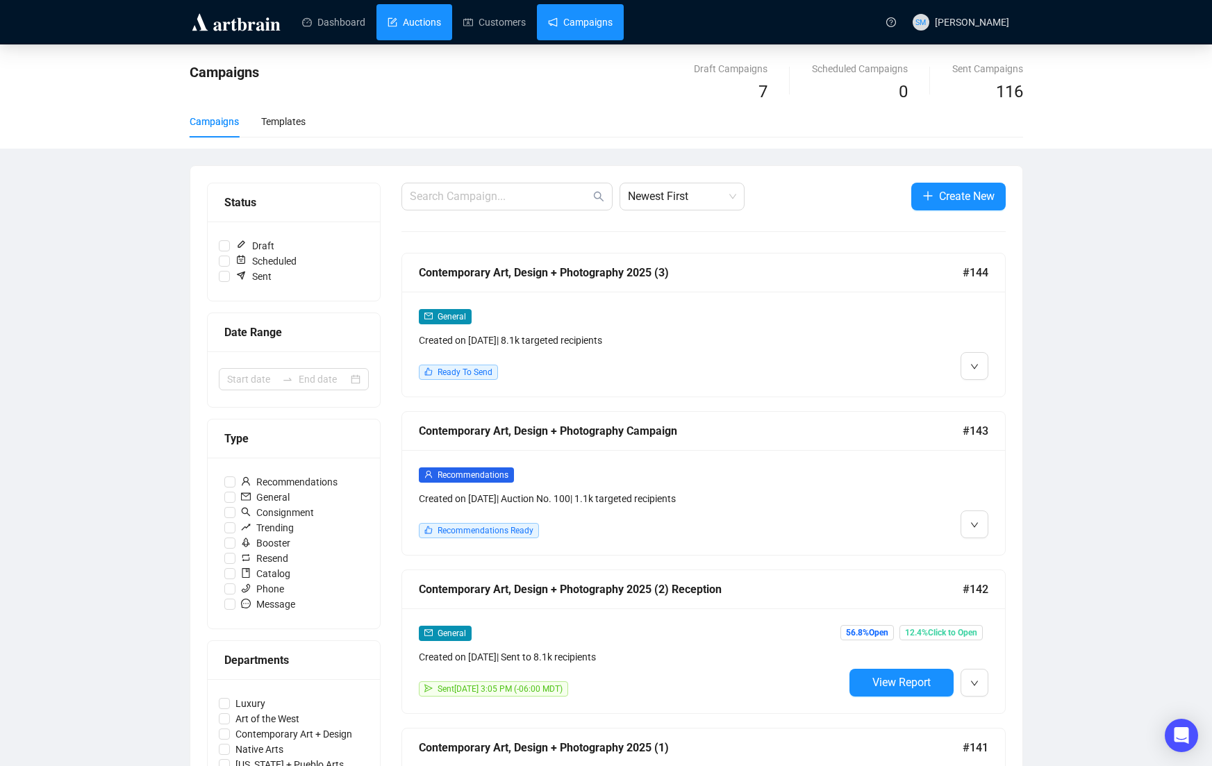
click at [420, 21] on link "Auctions" at bounding box center [414, 22] width 53 height 36
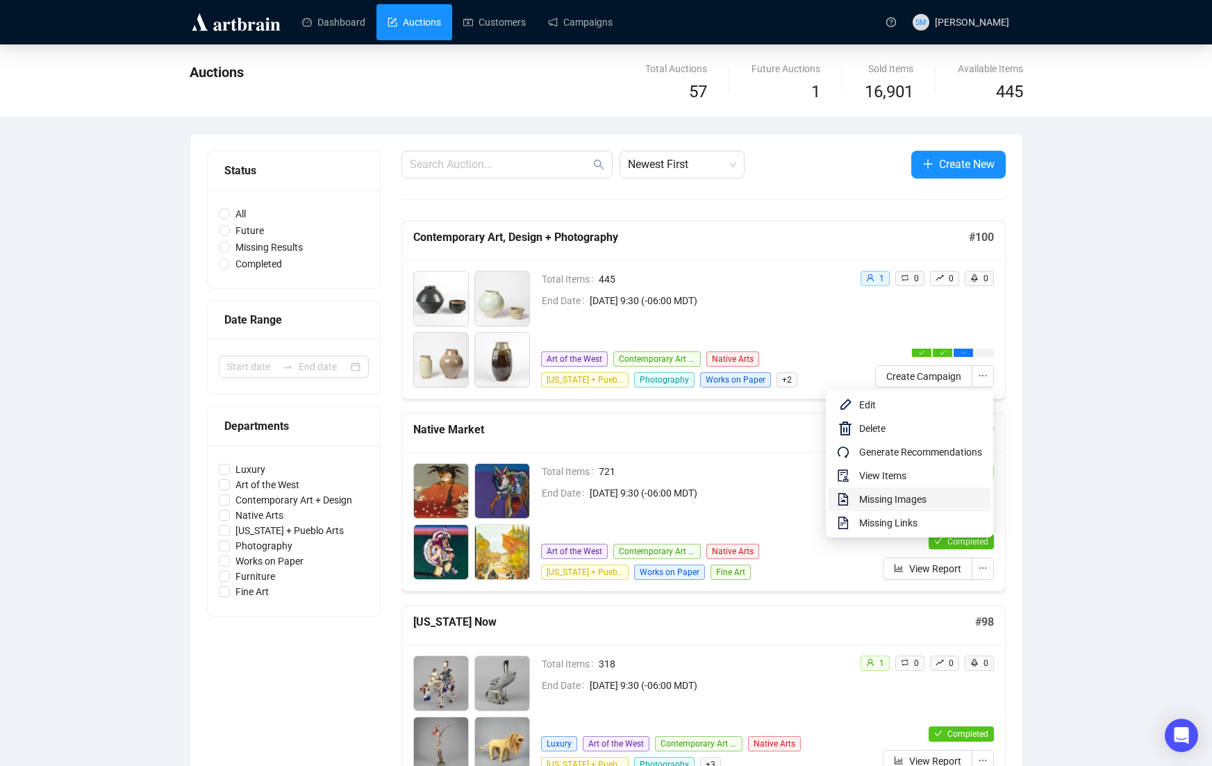
click at [899, 504] on span "Missing Images" at bounding box center [920, 499] width 123 height 15
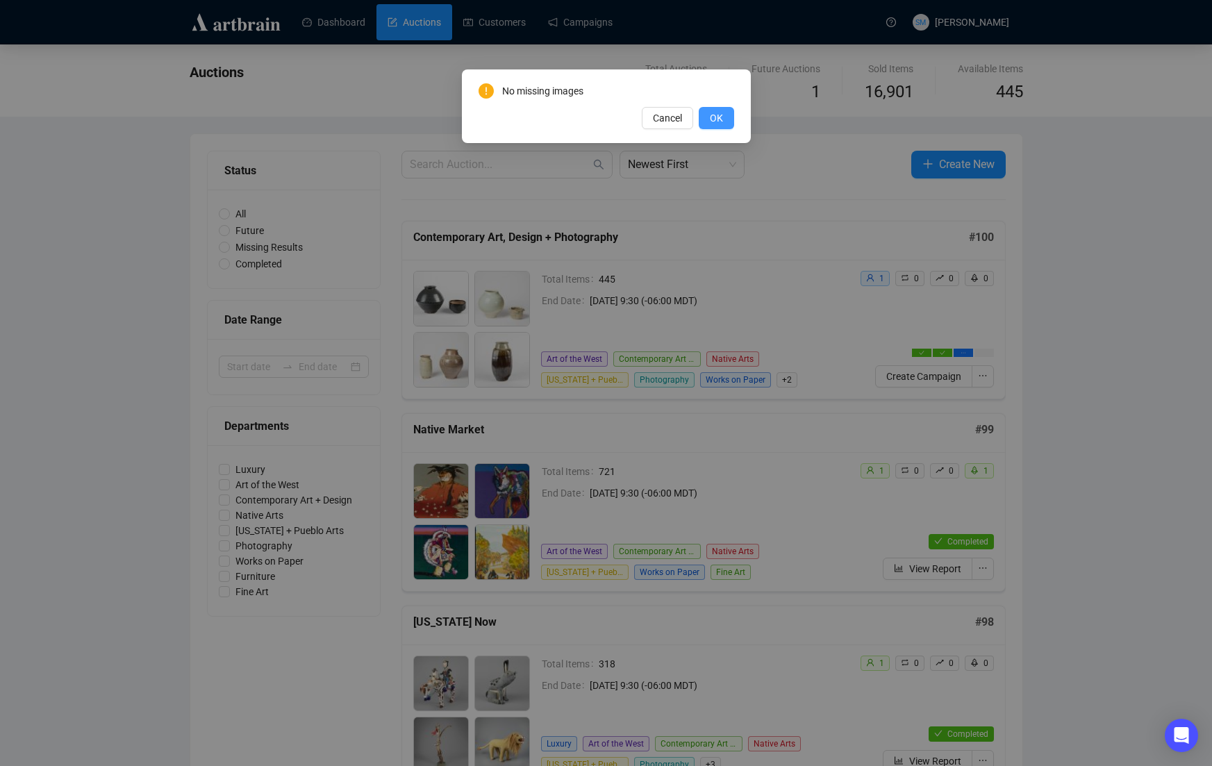
click at [714, 119] on span "OK" at bounding box center [716, 117] width 13 height 15
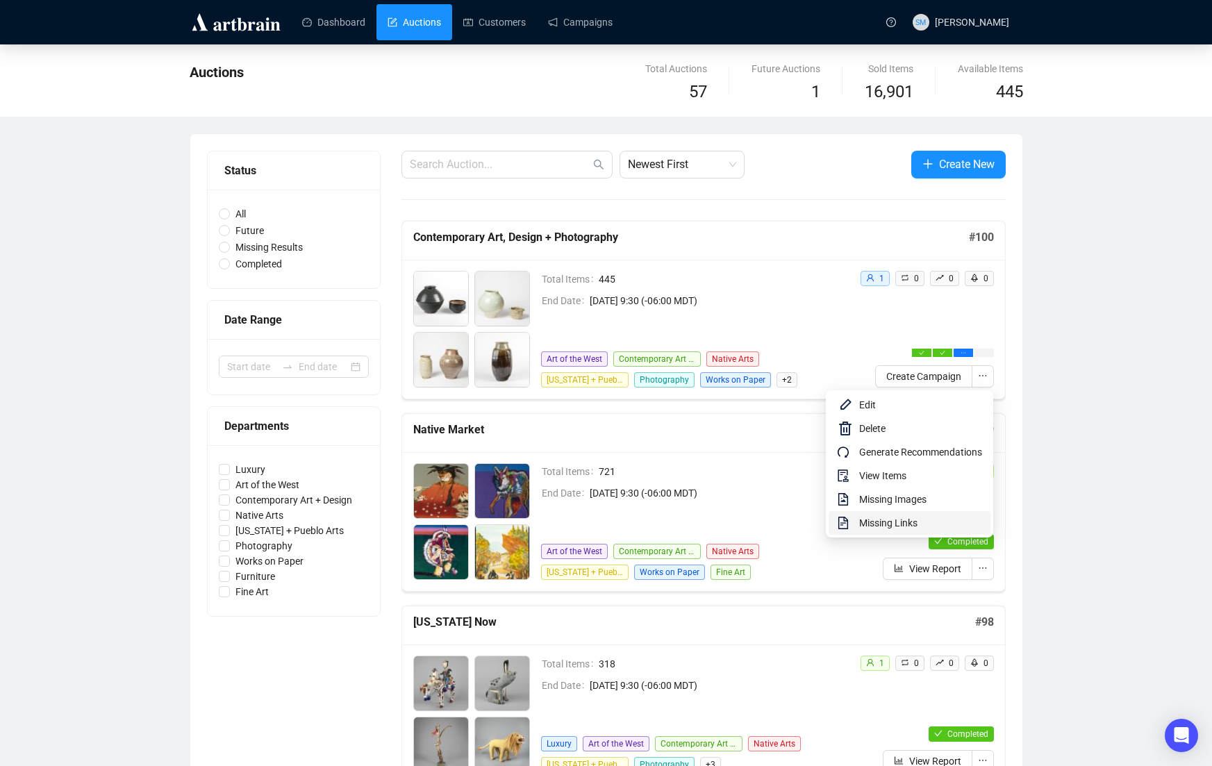
click at [880, 530] on span "Missing Links" at bounding box center [920, 522] width 123 height 15
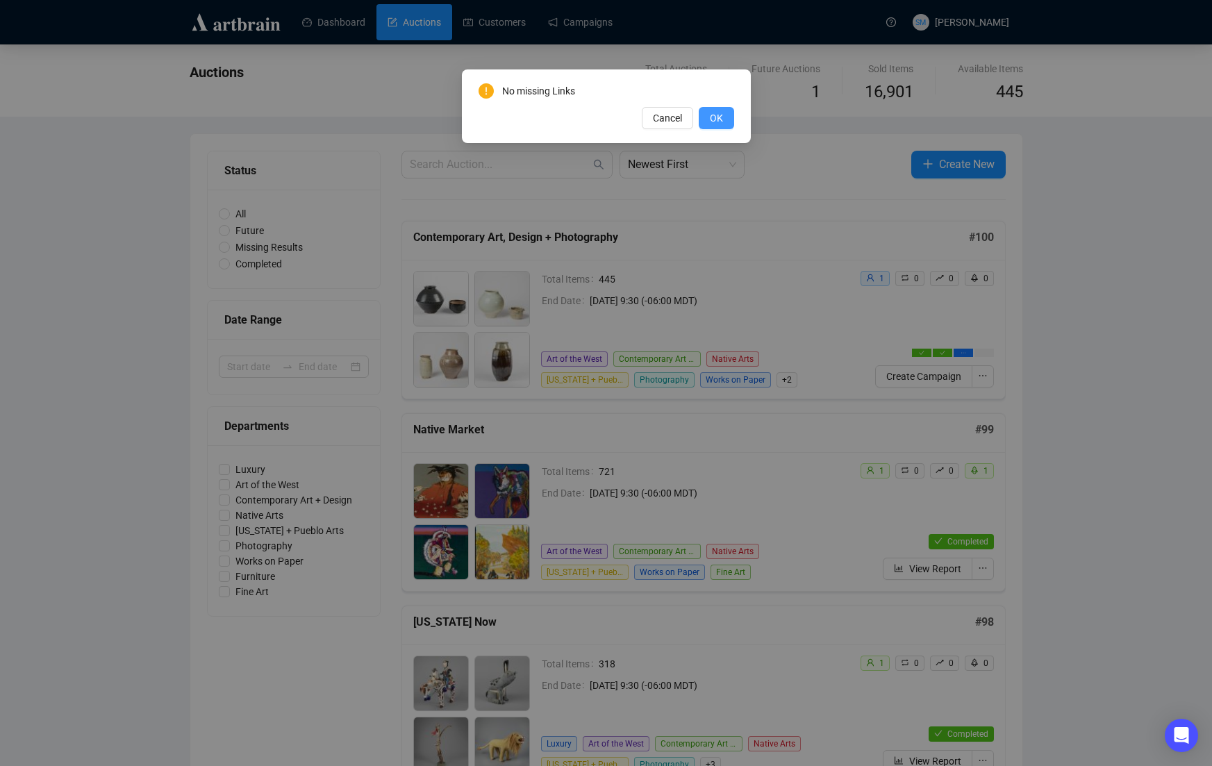
click at [704, 115] on button "OK" at bounding box center [716, 118] width 35 height 22
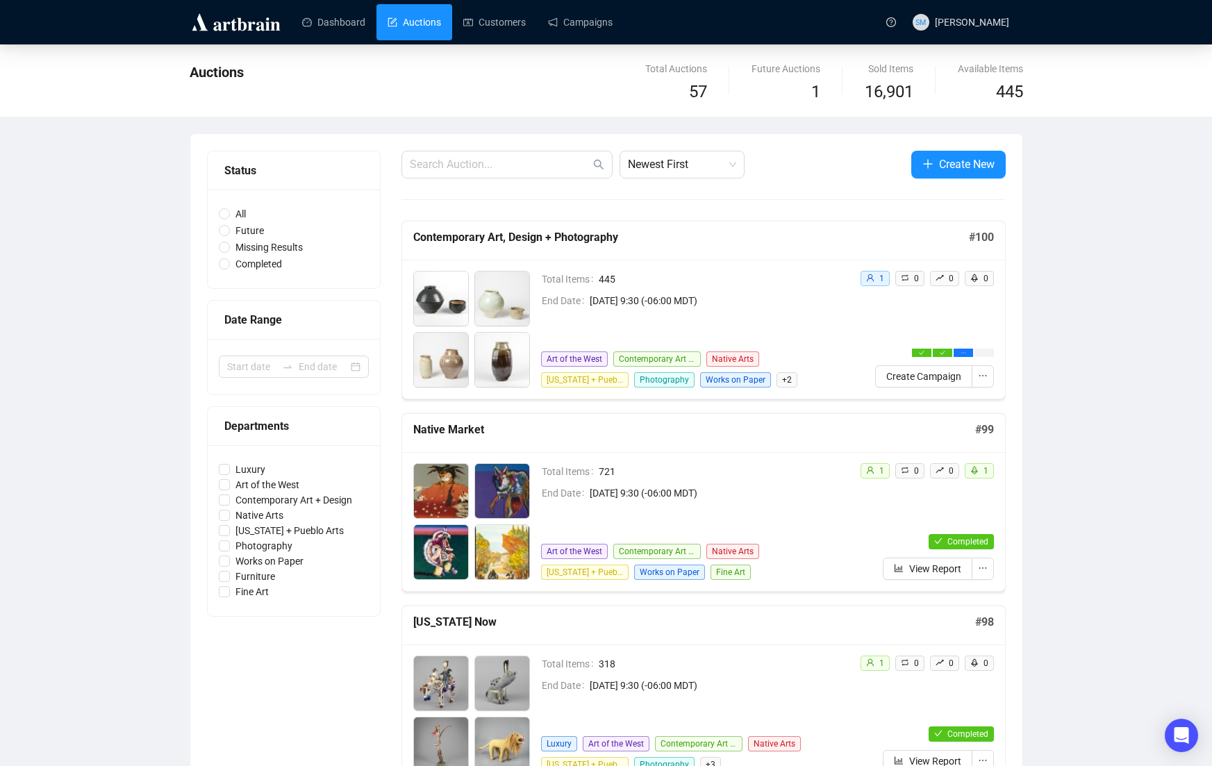
click at [332, 20] on link "Dashboard" at bounding box center [333, 22] width 63 height 36
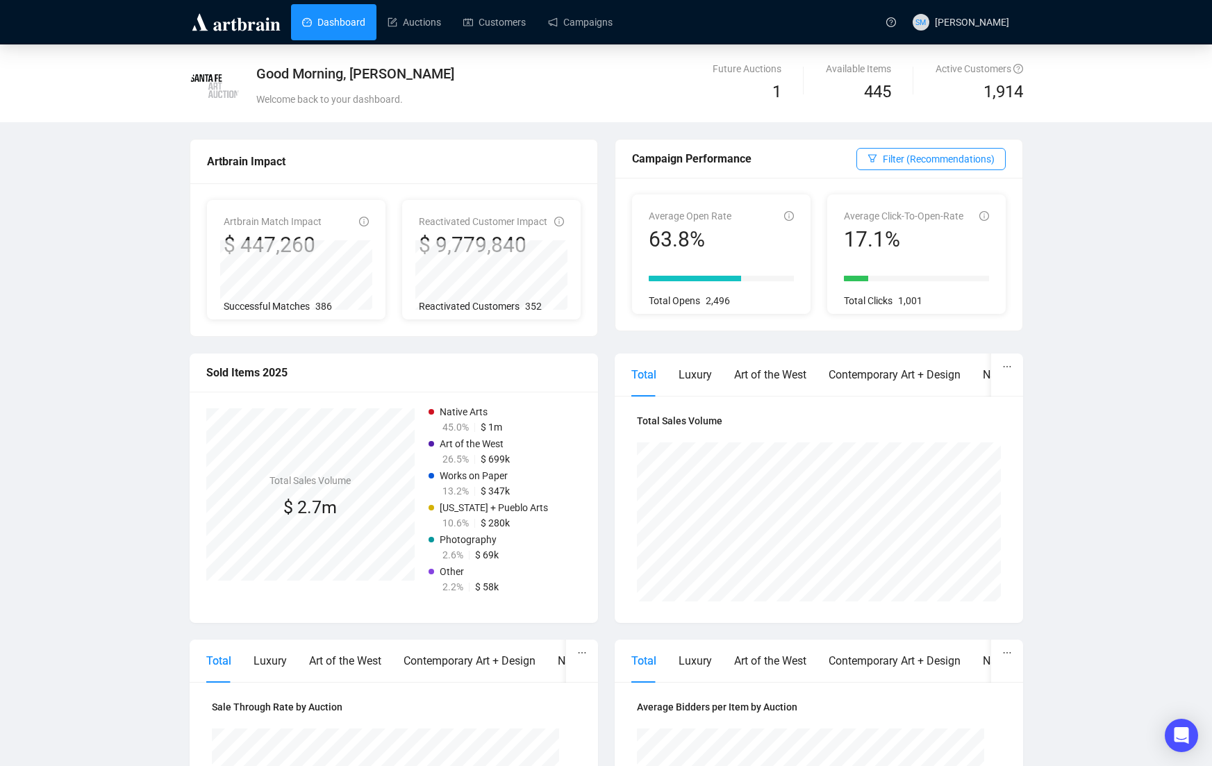
click at [131, 286] on div "Good Morning, [PERSON_NAME] Welcome back to your dashboard. Future Auctions 1 A…" at bounding box center [606, 603] width 1212 height 1118
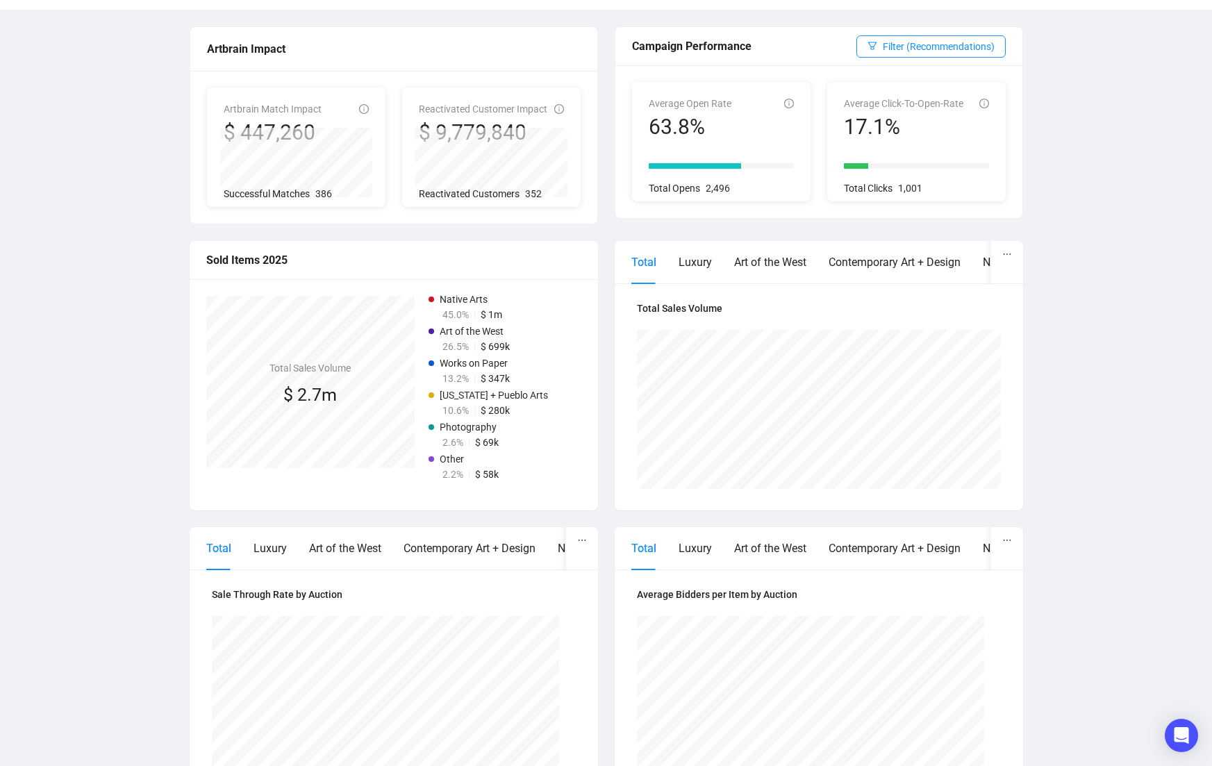
scroll to position [260, 0]
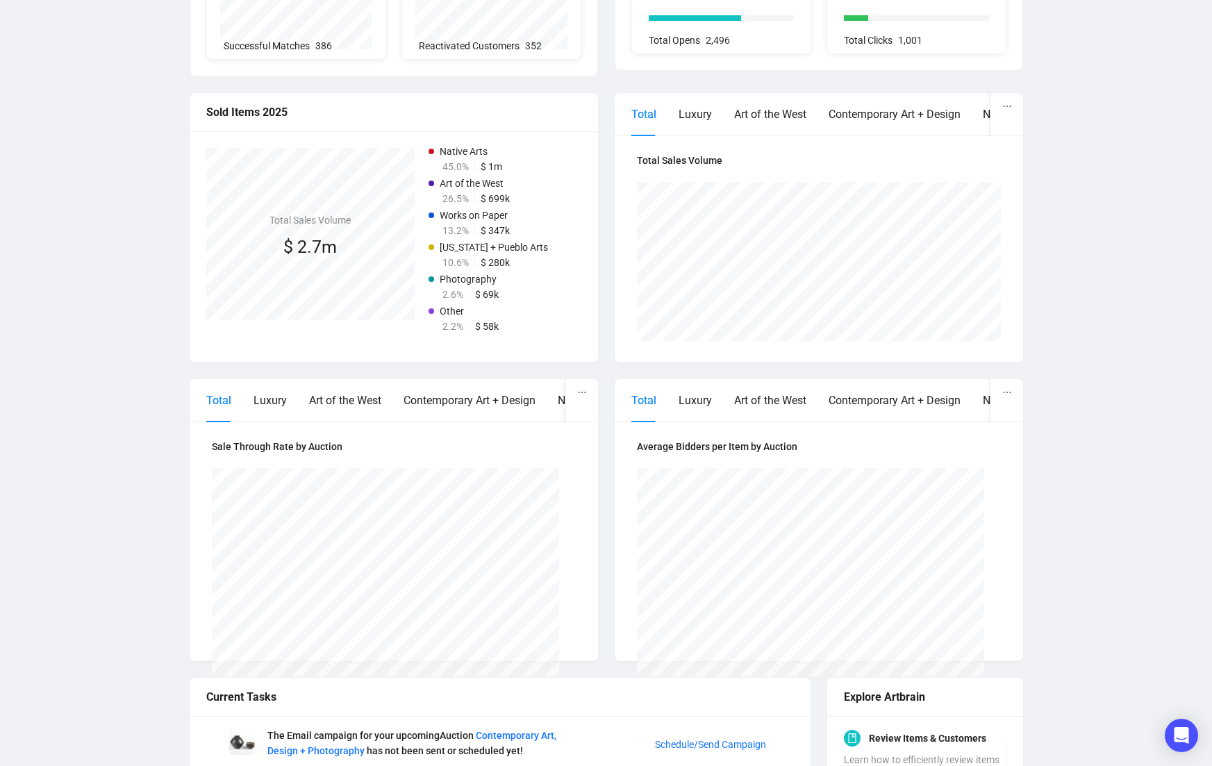
click at [1115, 175] on div "Good Morning, [PERSON_NAME] Welcome back to your dashboard. Future Auctions 1 A…" at bounding box center [606, 343] width 1212 height 1118
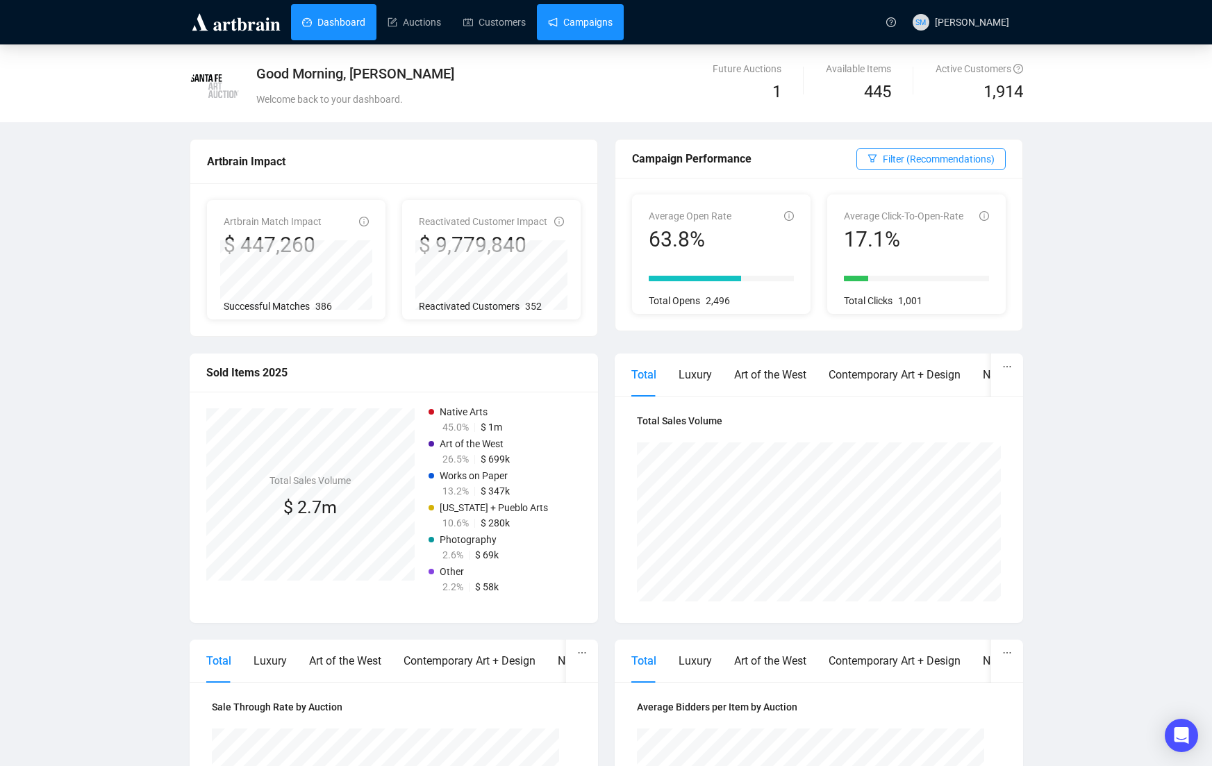
click at [572, 24] on link "Campaigns" at bounding box center [580, 22] width 65 height 36
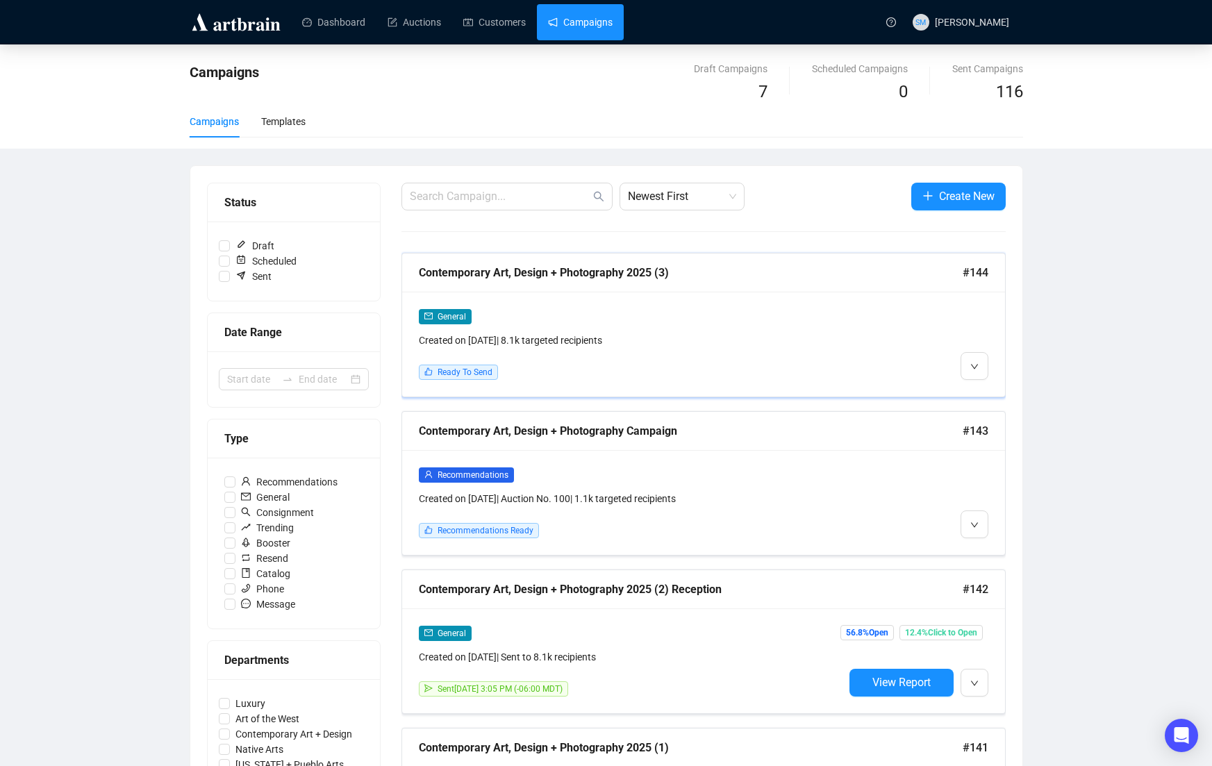
scroll to position [1, 0]
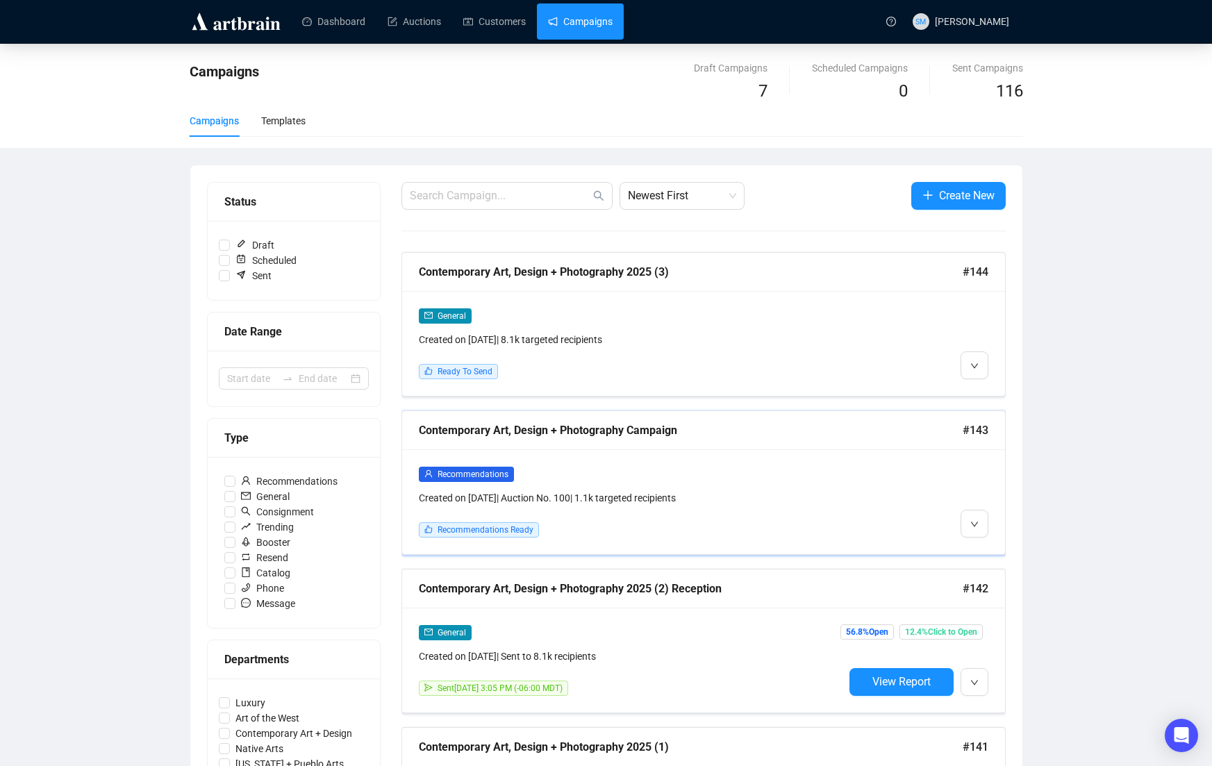
click at [863, 441] on div "Contemporary Art, Design + Photography Campaign #143" at bounding box center [703, 430] width 603 height 39
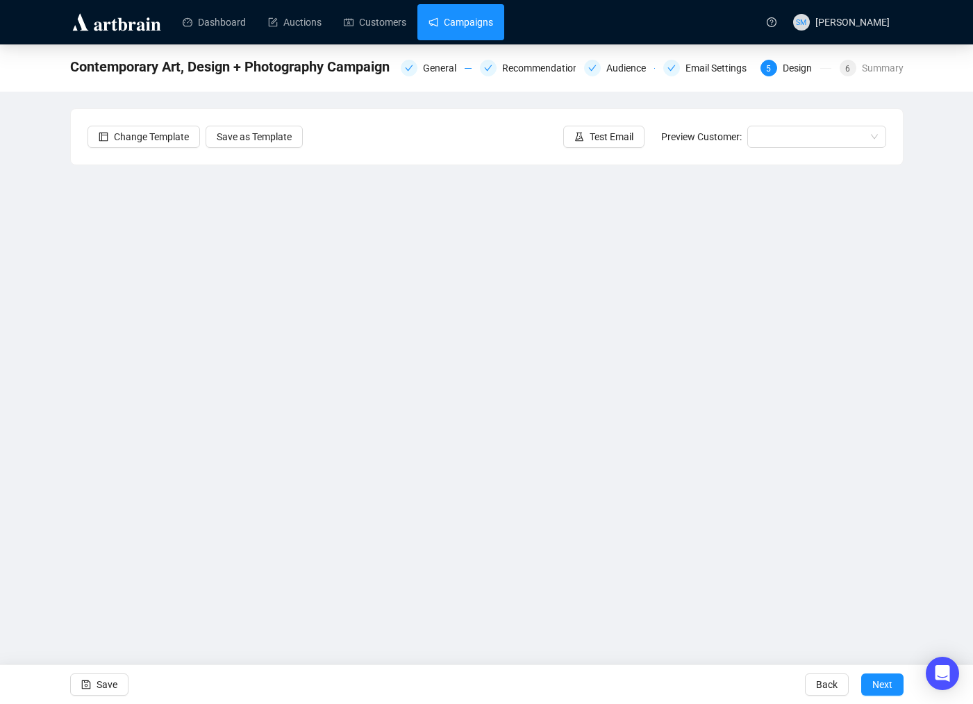
click at [472, 23] on link "Campaigns" at bounding box center [461, 22] width 65 height 36
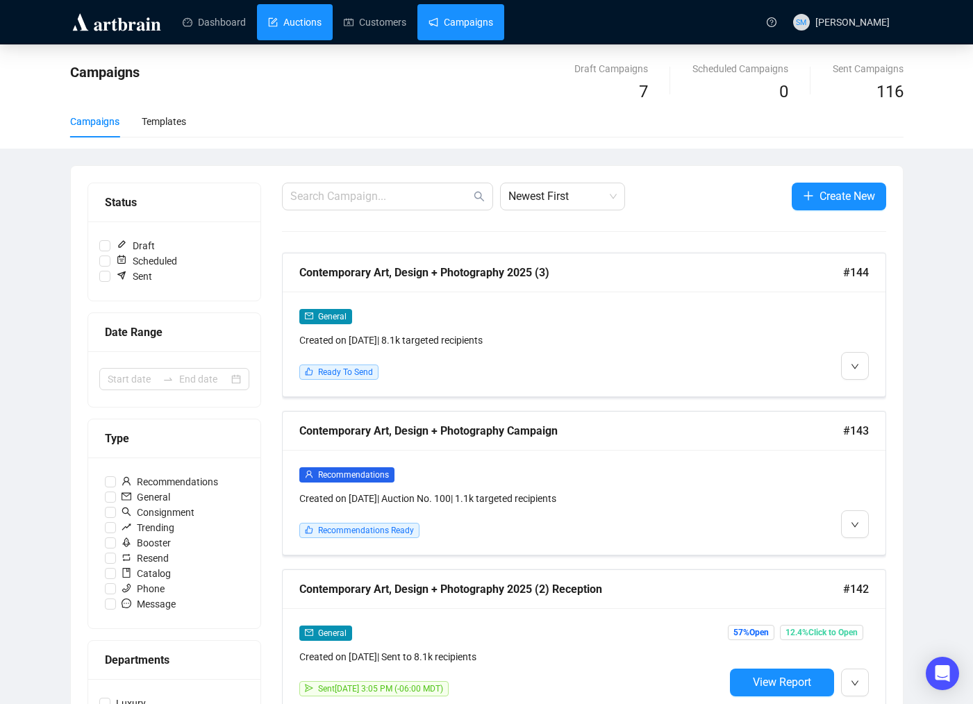
click at [304, 24] on link "Auctions" at bounding box center [294, 22] width 53 height 36
